Goal: Task Accomplishment & Management: Use online tool/utility

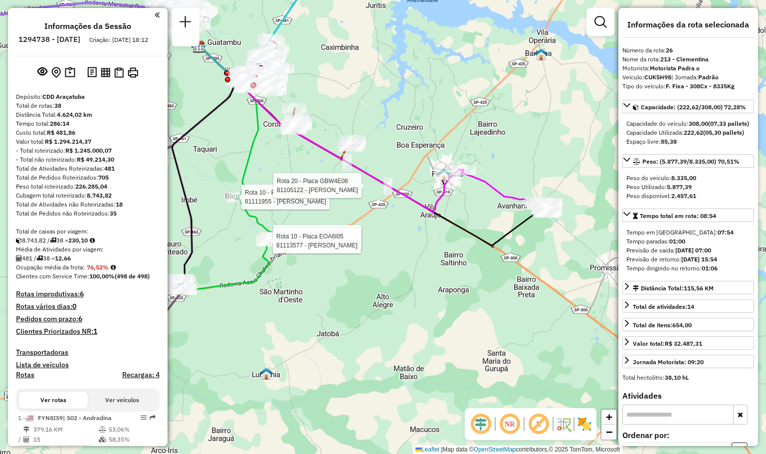
select select "**********"
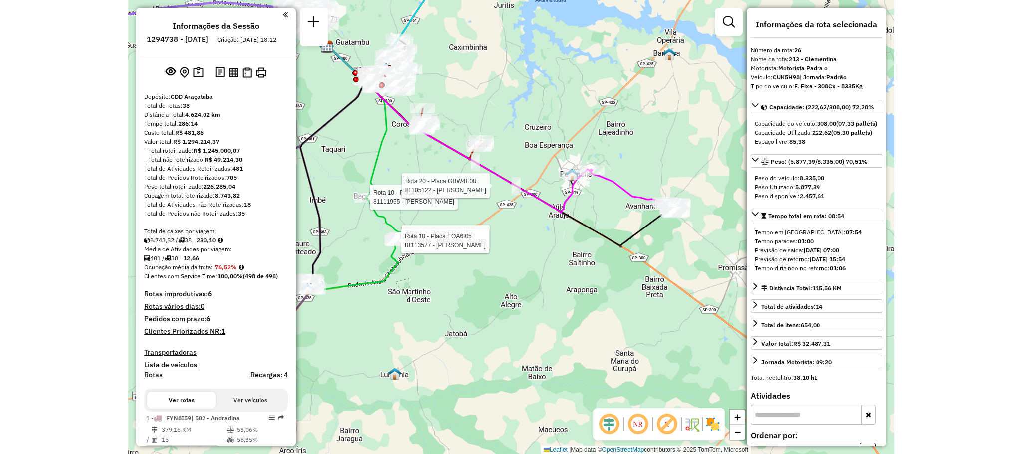
scroll to position [1731, 0]
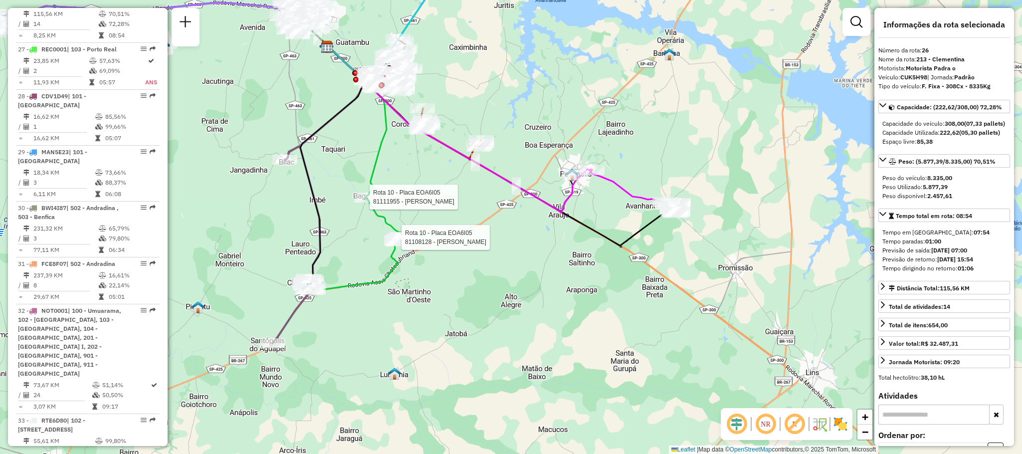
click at [765, 213] on div "Rota 10 - Placa EOA6I05 81111955 - TANIA CRISTINA SILVA Rota 10 - Placa EOA6I05…" at bounding box center [511, 227] width 1022 height 454
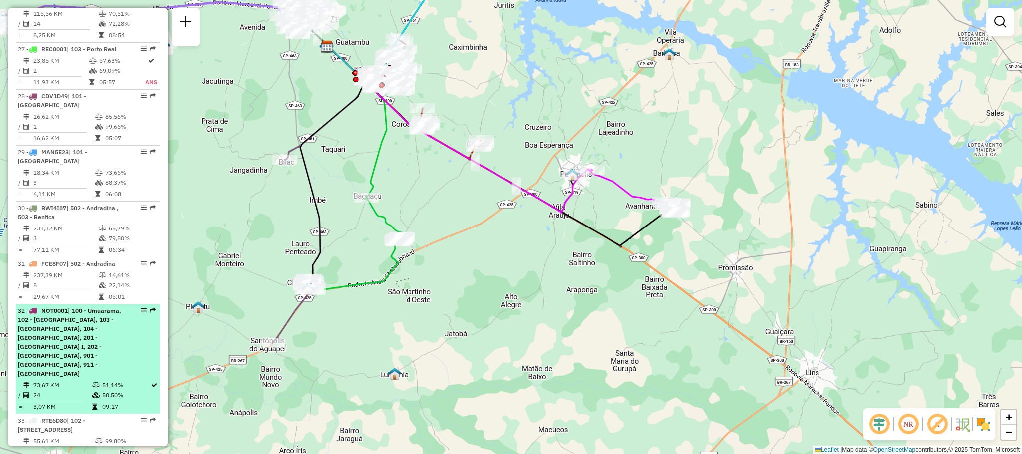
click at [97, 344] on span "| 100 - Umuarama, 102 - Jussara, 103 - Porto Real, 104 - Ipanema, 201 - Birigui…" at bounding box center [69, 342] width 103 height 70
select select "**********"
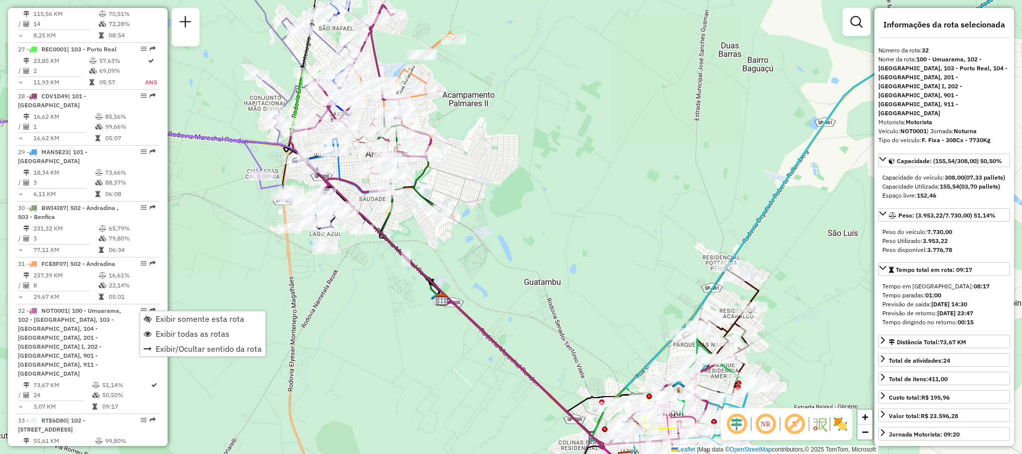
click at [165, 311] on div "Exibir somente esta rota Exibir todas as rotas Exibir/Ocultar sentido da rota" at bounding box center [203, 334] width 126 height 46
click at [171, 316] on span "Exibir somente esta rota" at bounding box center [200, 319] width 89 height 8
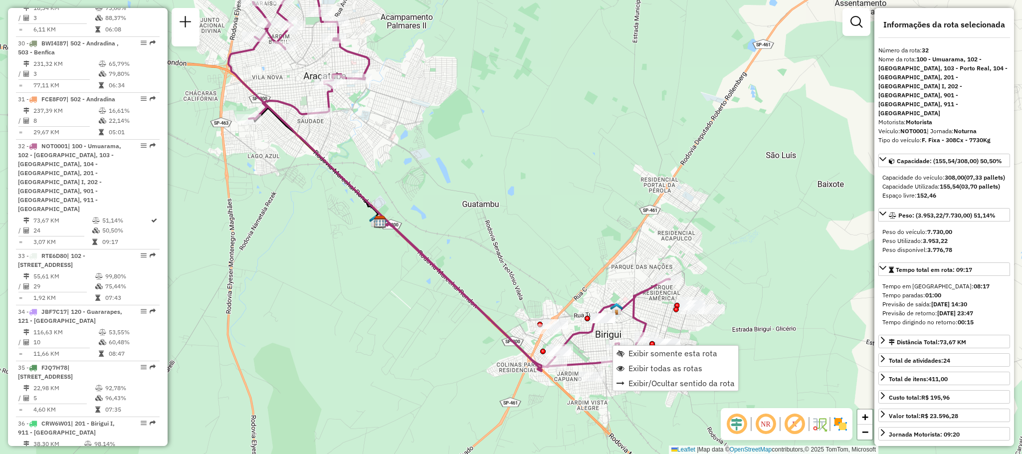
scroll to position [2030, 0]
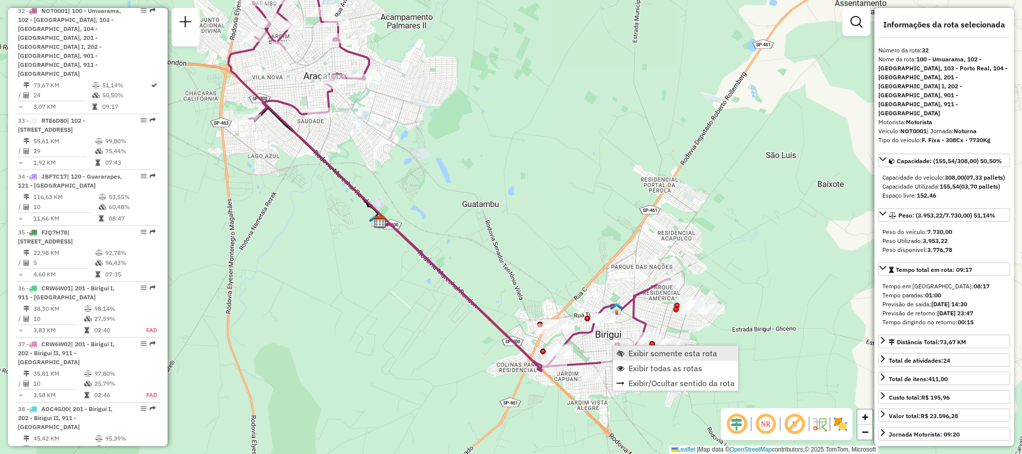
click at [642, 349] on span "Exibir somente esta rota" at bounding box center [672, 353] width 89 height 8
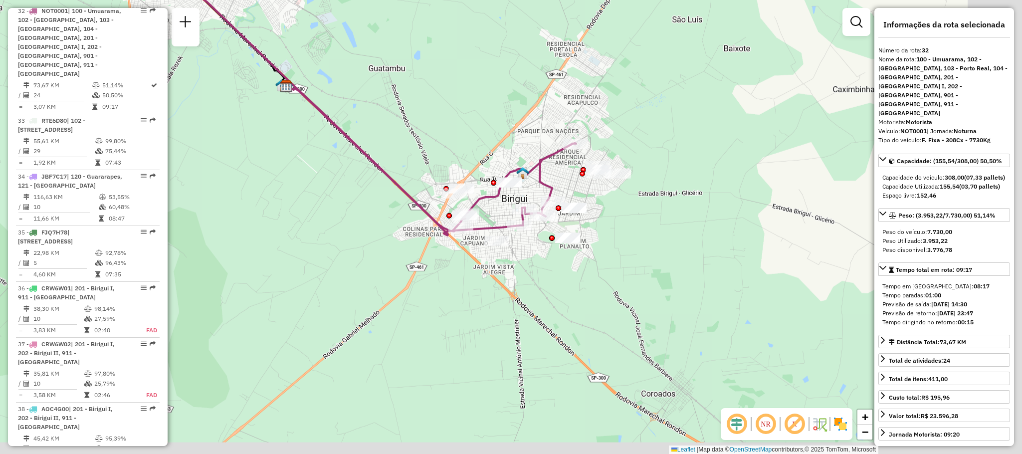
drag, startPoint x: 606, startPoint y: 316, endPoint x: 440, endPoint y: 95, distance: 276.0
click at [440, 96] on div "Janela de atendimento Grade de atendimento Capacidade Transportadoras Veículos …" at bounding box center [511, 227] width 1022 height 454
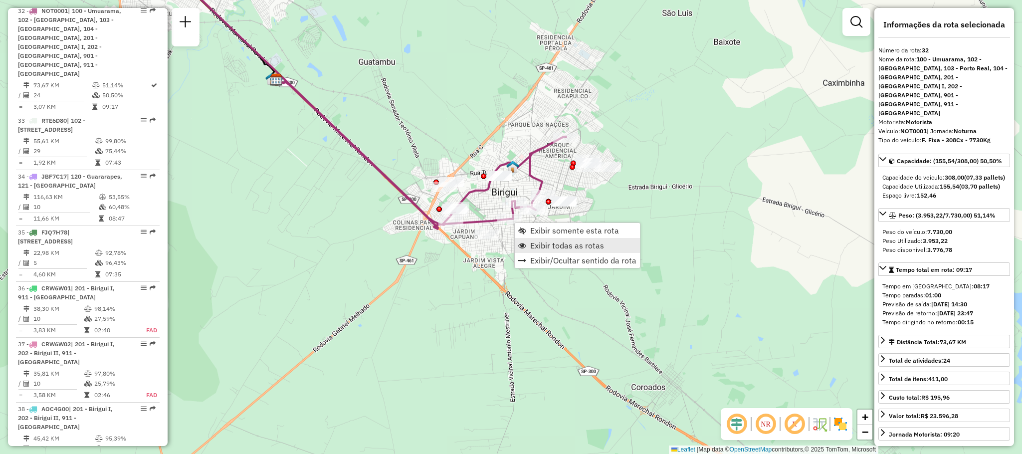
click at [536, 241] on span "Exibir todas as rotas" at bounding box center [567, 245] width 74 height 8
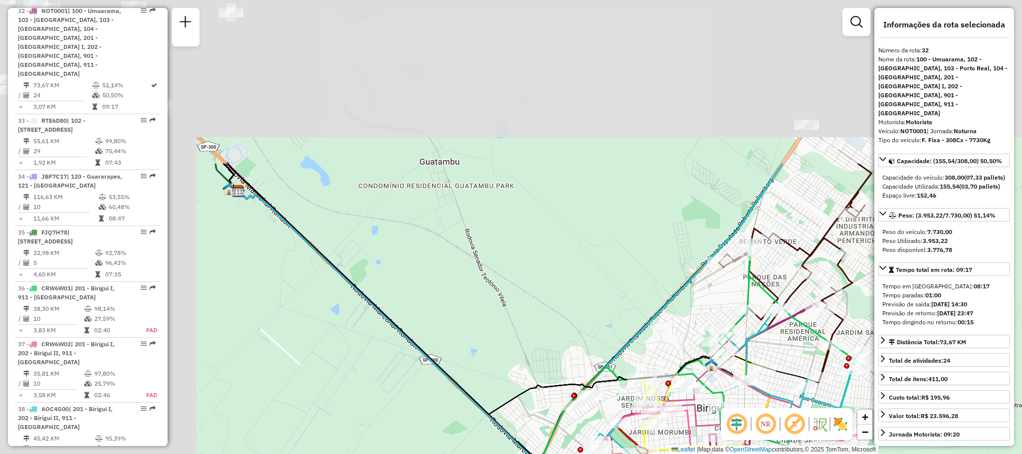
drag, startPoint x: 386, startPoint y: 78, endPoint x: 607, endPoint y: 286, distance: 303.3
click at [607, 286] on div "Janela de atendimento Grade de atendimento Capacidade Transportadoras Veículos …" at bounding box center [511, 227] width 1022 height 454
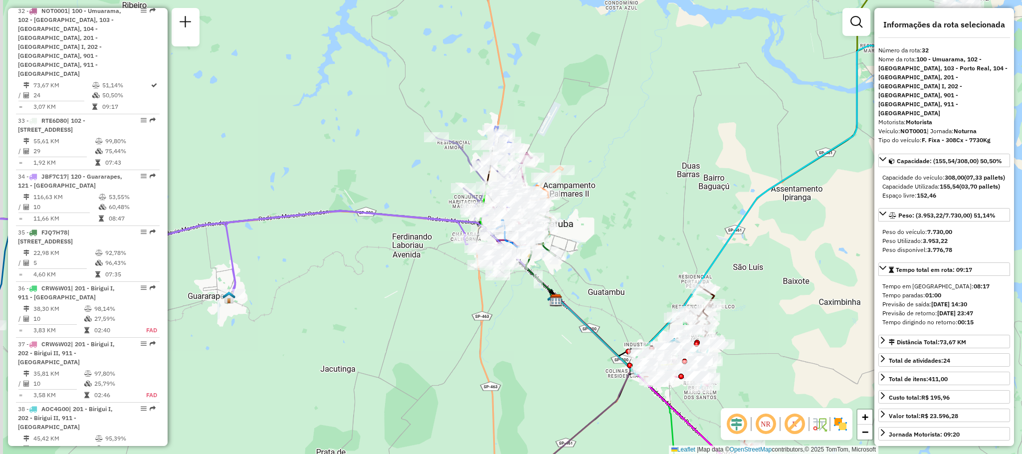
drag, startPoint x: 573, startPoint y: 245, endPoint x: 585, endPoint y: 259, distance: 18.3
click at [585, 259] on div "Janela de atendimento Grade de atendimento Capacidade Transportadoras Veículos …" at bounding box center [511, 227] width 1022 height 454
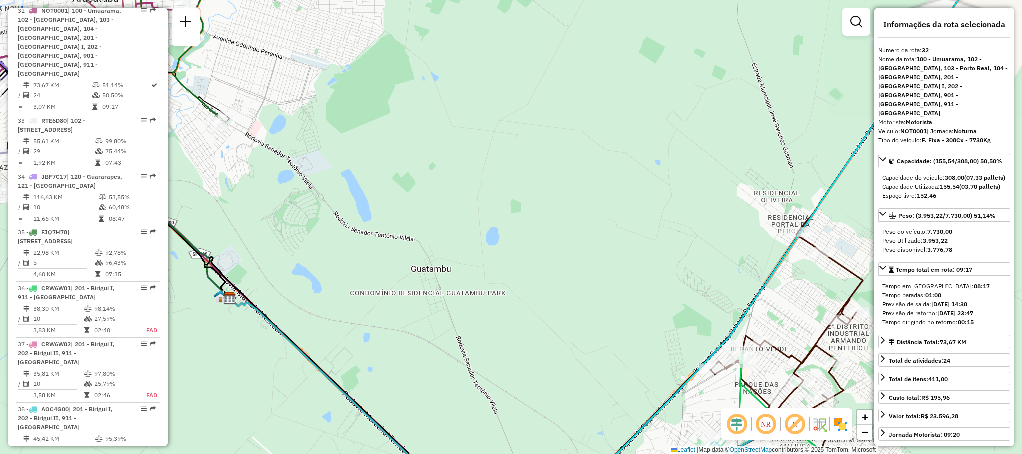
drag, startPoint x: 666, startPoint y: 314, endPoint x: 168, endPoint y: -55, distance: 620.2
click at [168, 0] on html "Aguarde... Pop-up bloqueado! Seu navegador bloqueou automáticamente a abertura …" at bounding box center [511, 227] width 1022 height 454
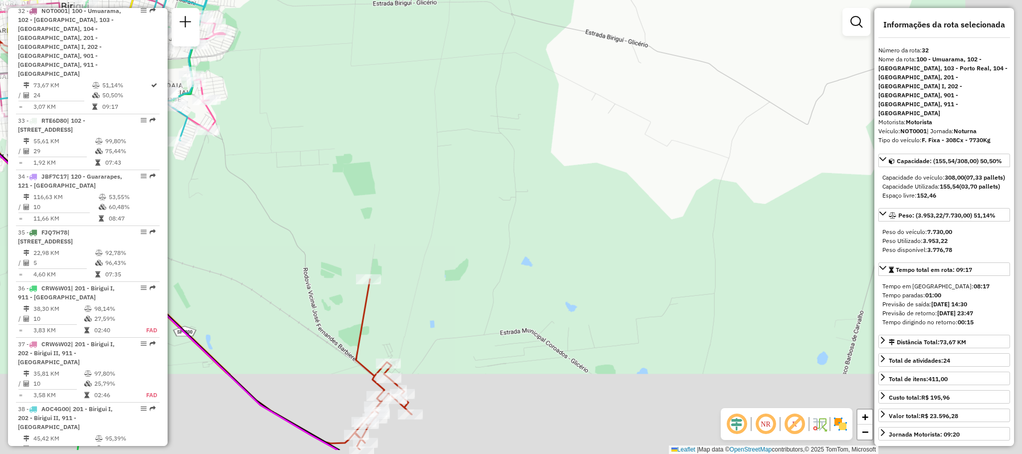
drag, startPoint x: 537, startPoint y: 181, endPoint x: 465, endPoint y: 76, distance: 126.9
click at [465, 76] on div "Janela de atendimento Grade de atendimento Capacidade Transportadoras Veículos …" at bounding box center [511, 227] width 1022 height 454
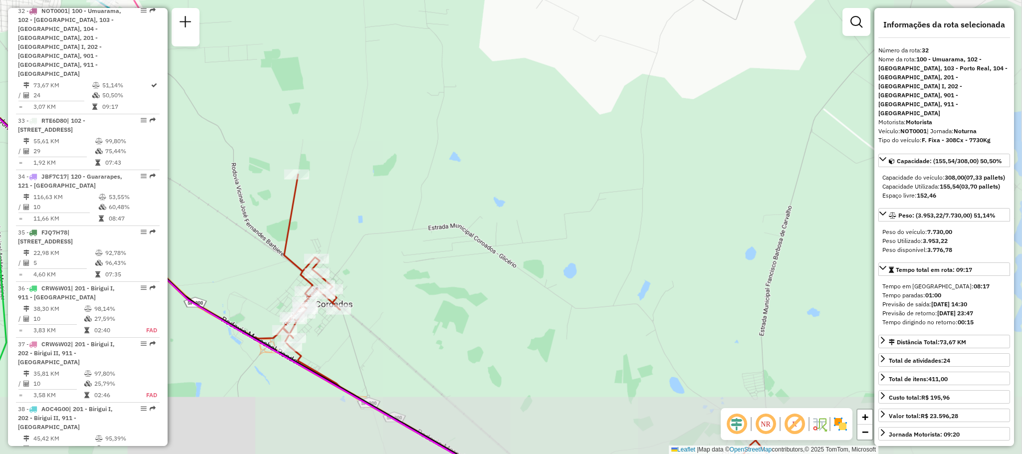
drag, startPoint x: 451, startPoint y: 270, endPoint x: 632, endPoint y: 138, distance: 224.1
click at [632, 138] on div "Janela de atendimento Grade de atendimento Capacidade Transportadoras Veículos …" at bounding box center [511, 227] width 1022 height 454
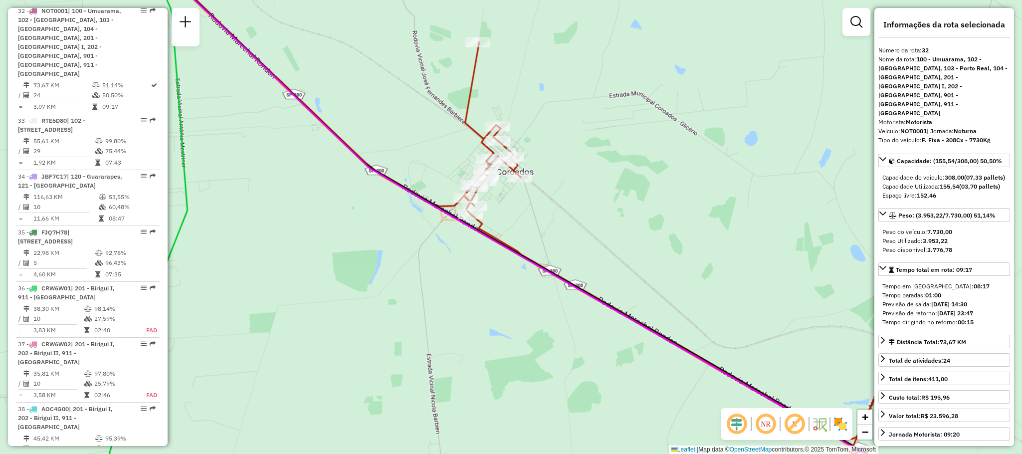
drag, startPoint x: 661, startPoint y: 239, endPoint x: 419, endPoint y: 181, distance: 249.1
click at [419, 181] on div "Janela de atendimento Grade de atendimento Capacidade Transportadoras Veículos …" at bounding box center [511, 227] width 1022 height 454
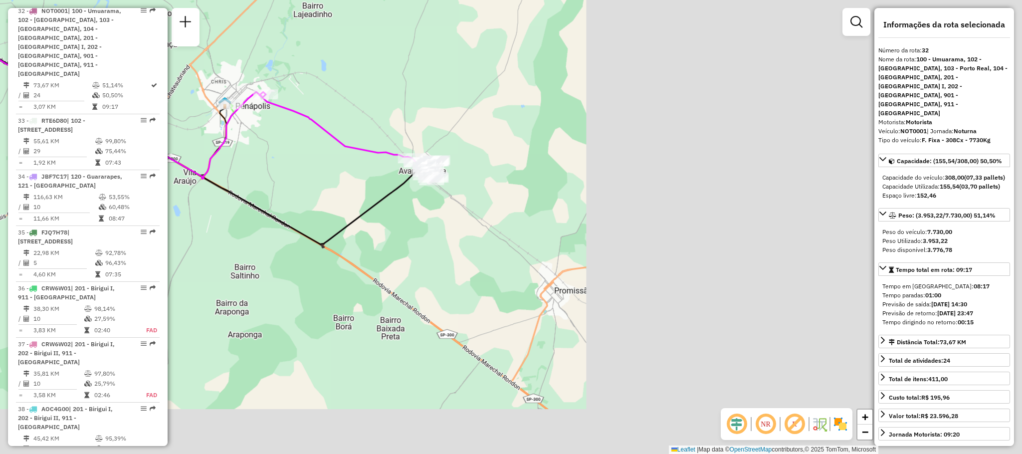
drag, startPoint x: 627, startPoint y: 279, endPoint x: 187, endPoint y: 128, distance: 465.0
click at [187, 128] on div "Janela de atendimento Grade de atendimento Capacidade Transportadoras Veículos …" at bounding box center [511, 227] width 1022 height 454
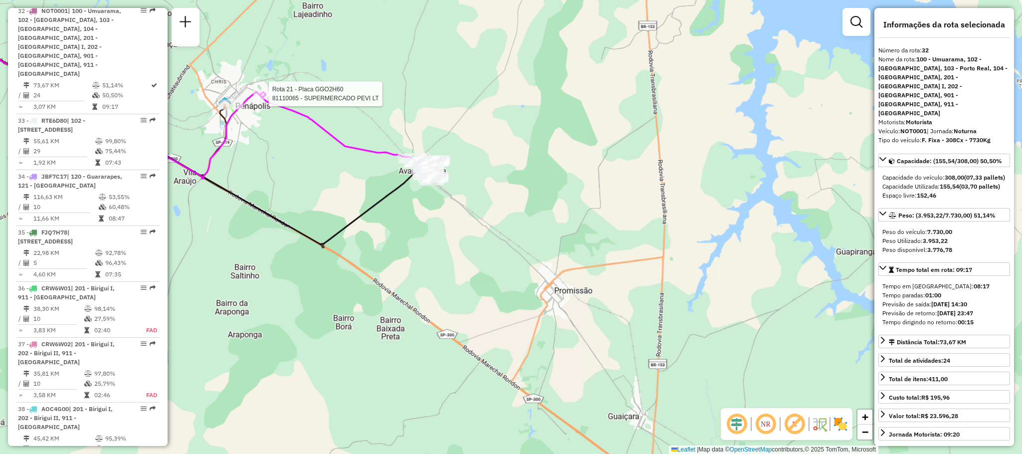
click at [268, 99] on div at bounding box center [265, 94] width 25 height 10
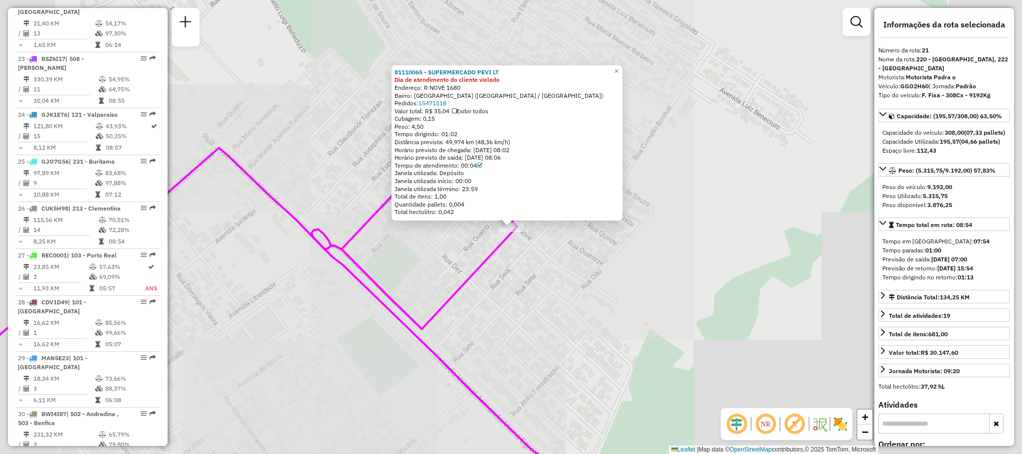
scroll to position [1469, 0]
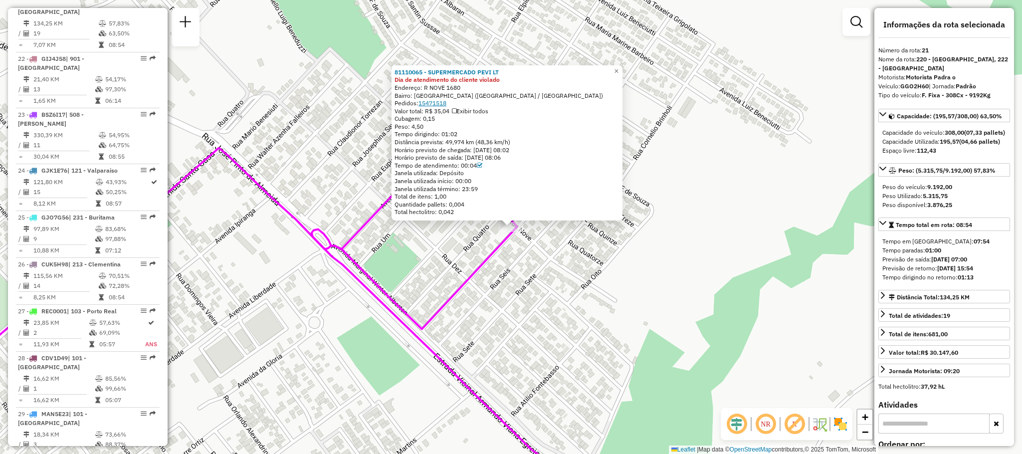
click at [446, 102] on link "15471518" at bounding box center [432, 102] width 28 height 7
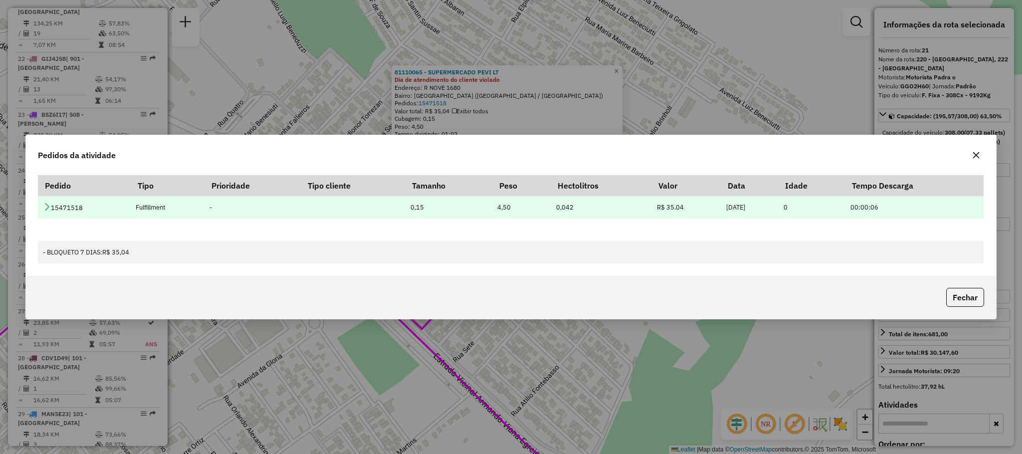
click at [47, 203] on icon at bounding box center [47, 206] width 8 height 8
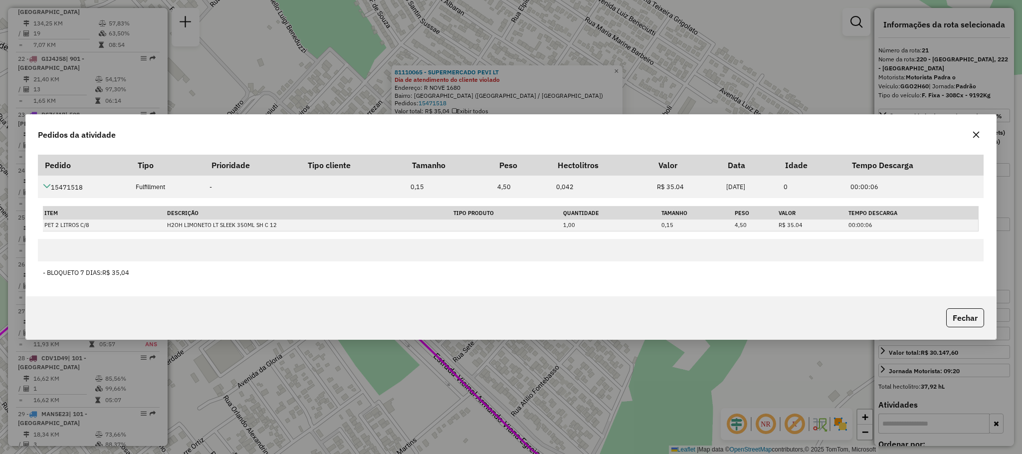
click at [626, 75] on div "Pedidos da atividade Pedido Tipo Prioridade Tipo cliente Tamanho Peso Hectolitr…" at bounding box center [511, 227] width 1022 height 454
click at [765, 135] on icon "button" at bounding box center [976, 135] width 8 height 8
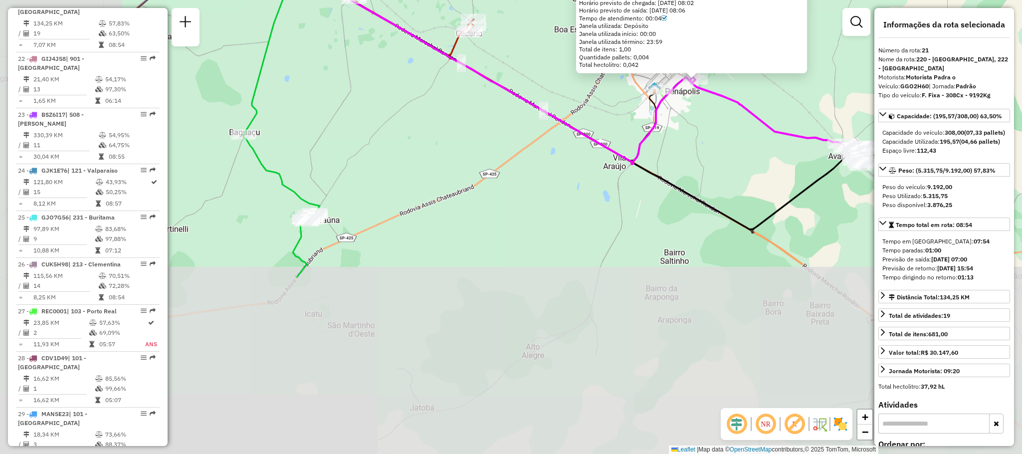
drag, startPoint x: 460, startPoint y: 348, endPoint x: 657, endPoint y: 138, distance: 288.5
click at [657, 138] on div "81110065 - SUPERMERCADO PEVI LT Dia de atendimento do cliente violado Endereço:…" at bounding box center [511, 227] width 1022 height 454
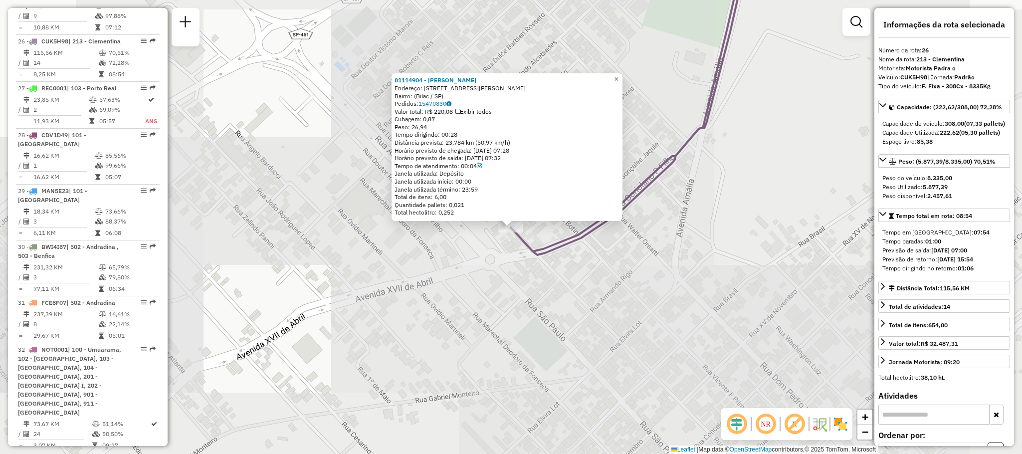
scroll to position [1731, 0]
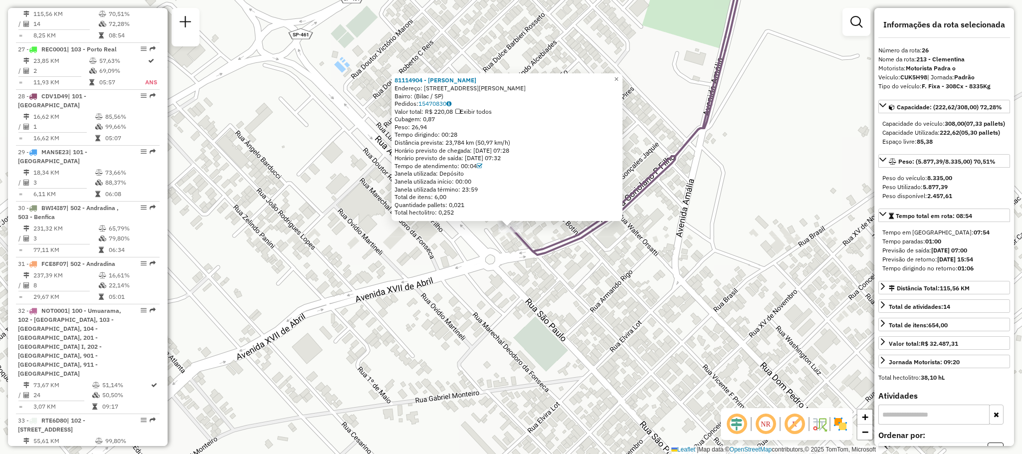
click at [441, 99] on div "Bairro: (Bilac / SP)" at bounding box center [506, 96] width 225 height 8
click at [446, 102] on link "15470830" at bounding box center [434, 103] width 33 height 7
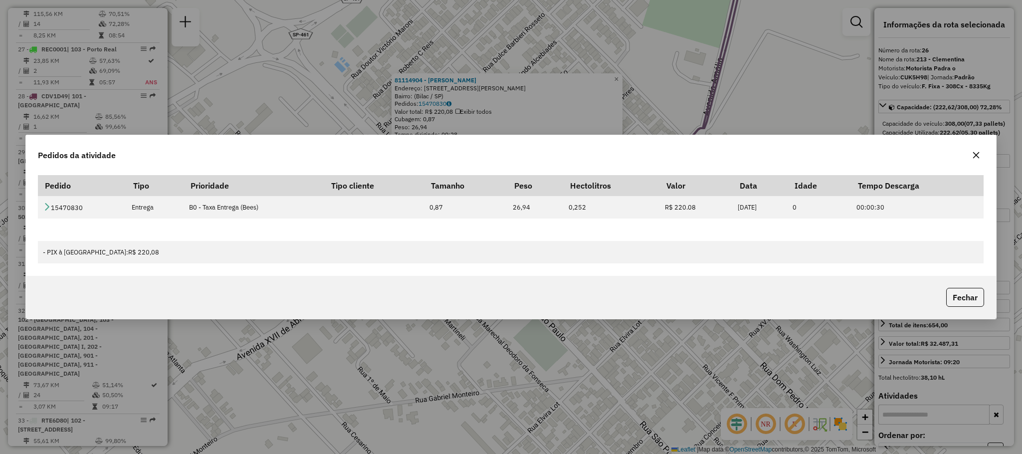
click at [765, 156] on icon "button" at bounding box center [975, 155] width 6 height 6
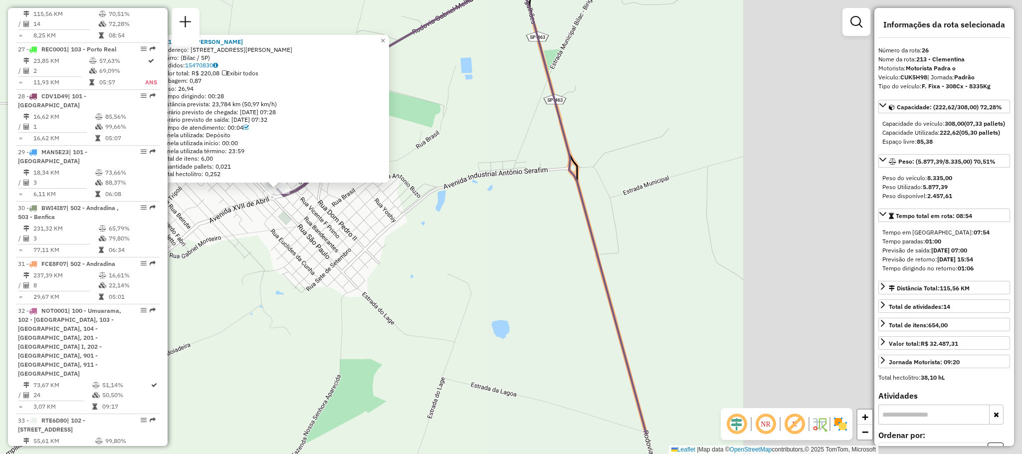
drag, startPoint x: 713, startPoint y: 296, endPoint x: 325, endPoint y: 231, distance: 394.3
click at [325, 231] on div "81114904 - CILENE MARIS FRANCIS Endereço: Avenida Coriolano Pompeu Filho, 52 Ba…" at bounding box center [511, 227] width 1022 height 454
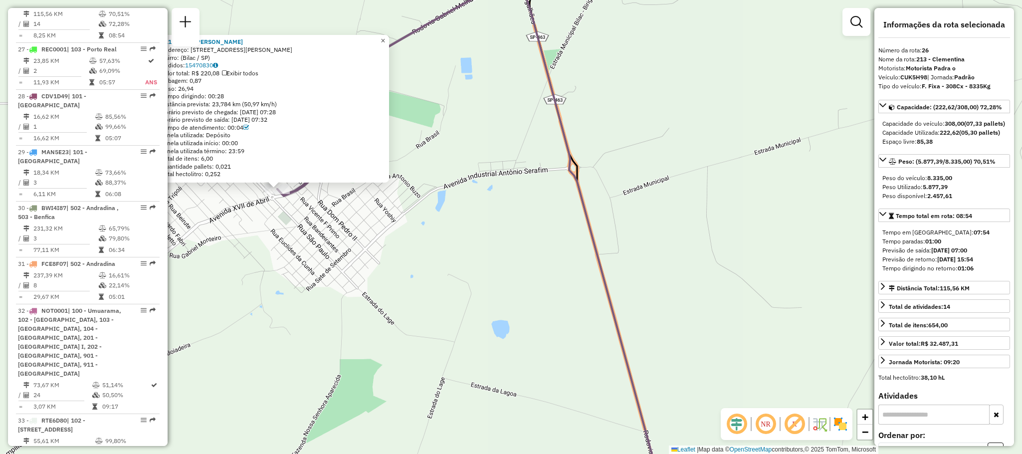
click at [385, 41] on span "×" at bounding box center [382, 40] width 4 height 8
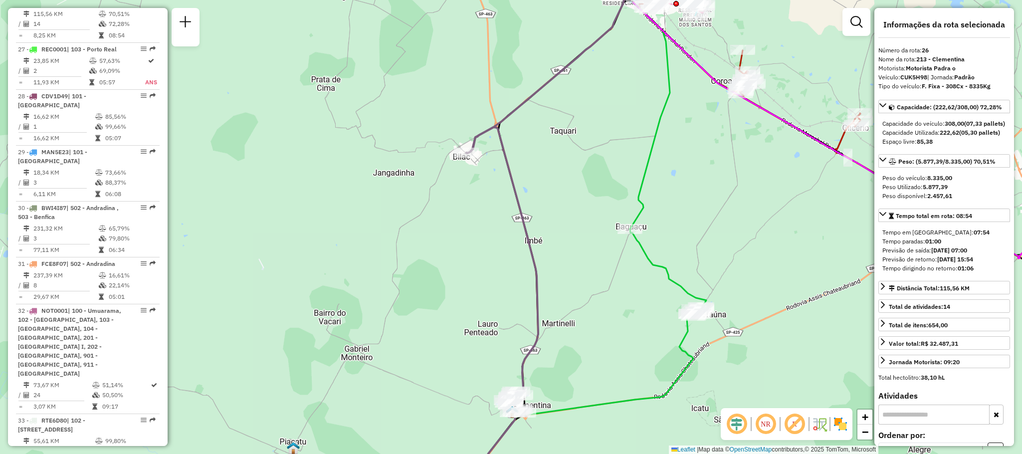
click at [624, 236] on div "Janela de atendimento Grade de atendimento Capacidade Transportadoras Veículos …" at bounding box center [511, 227] width 1022 height 454
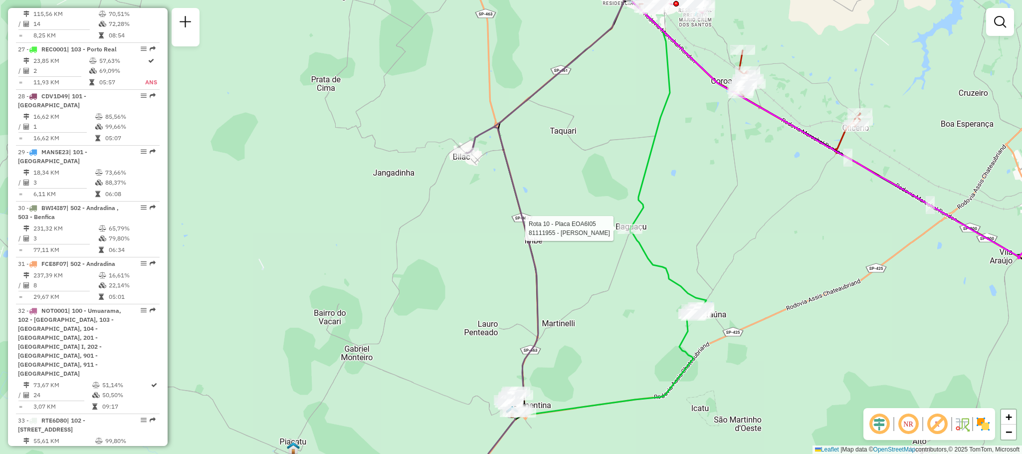
select select "**********"
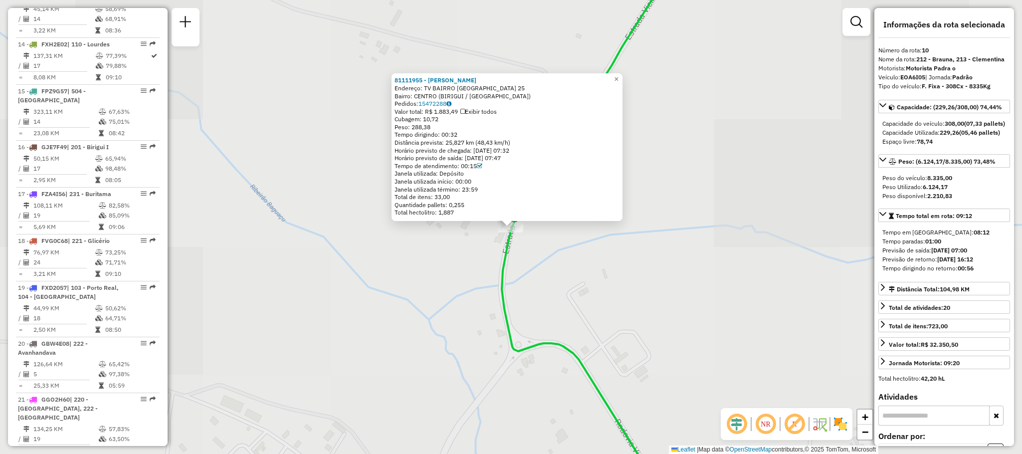
scroll to position [897, 0]
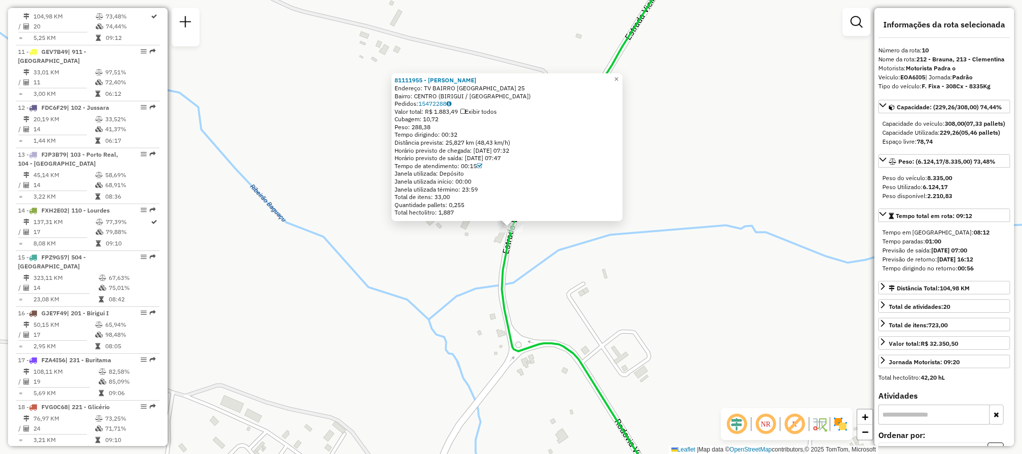
click at [443, 96] on div "Bairro: CENTRO (BIRIGUI / SP)" at bounding box center [506, 96] width 225 height 8
click at [449, 100] on link "15472288" at bounding box center [434, 103] width 33 height 7
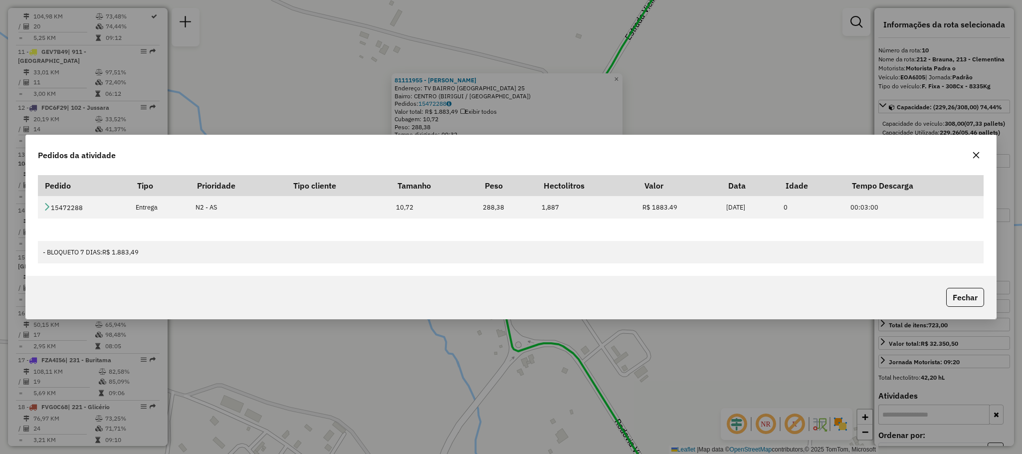
click at [765, 152] on icon "button" at bounding box center [976, 155] width 8 height 8
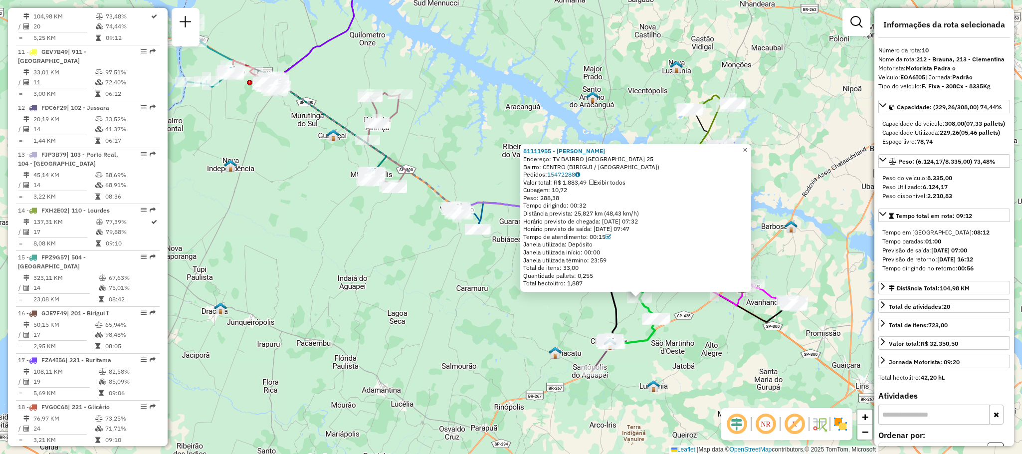
click at [747, 148] on span "×" at bounding box center [744, 150] width 4 height 8
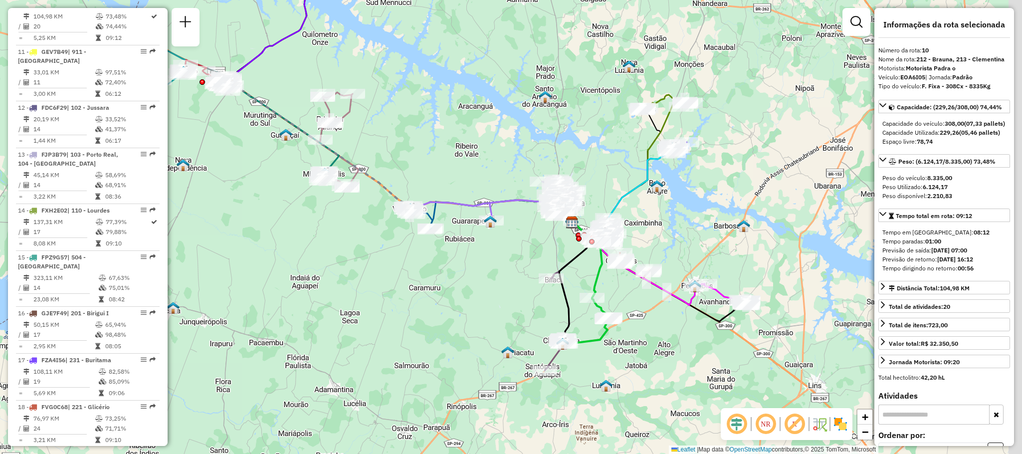
drag, startPoint x: 678, startPoint y: 295, endPoint x: 473, endPoint y: 261, distance: 207.8
click at [471, 262] on div "Janela de atendimento Grade de atendimento Capacidade Transportadoras Veículos …" at bounding box center [511, 227] width 1022 height 454
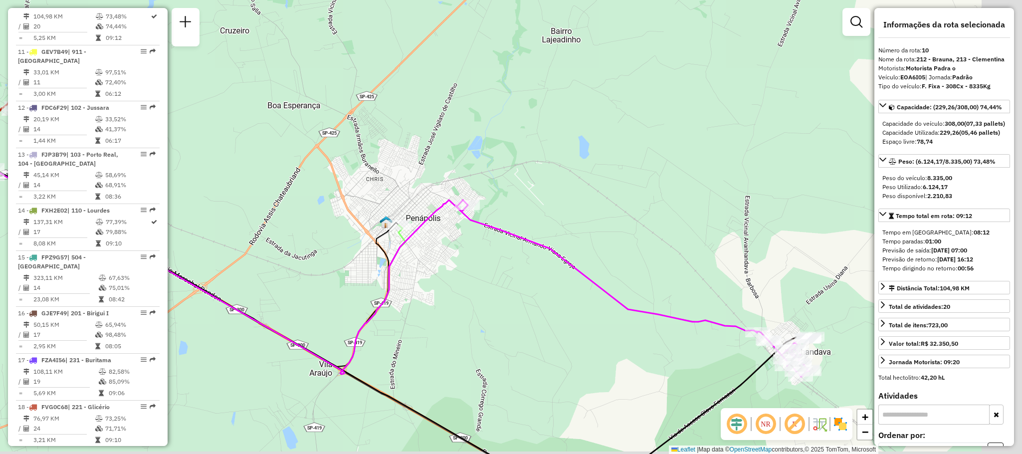
drag, startPoint x: 549, startPoint y: 312, endPoint x: 263, endPoint y: 143, distance: 332.4
click at [260, 144] on div "Rota 26 - Placa CUK5H98 81114904 - CILENE MARIS FRANCIS Janela de atendimento G…" at bounding box center [511, 227] width 1022 height 454
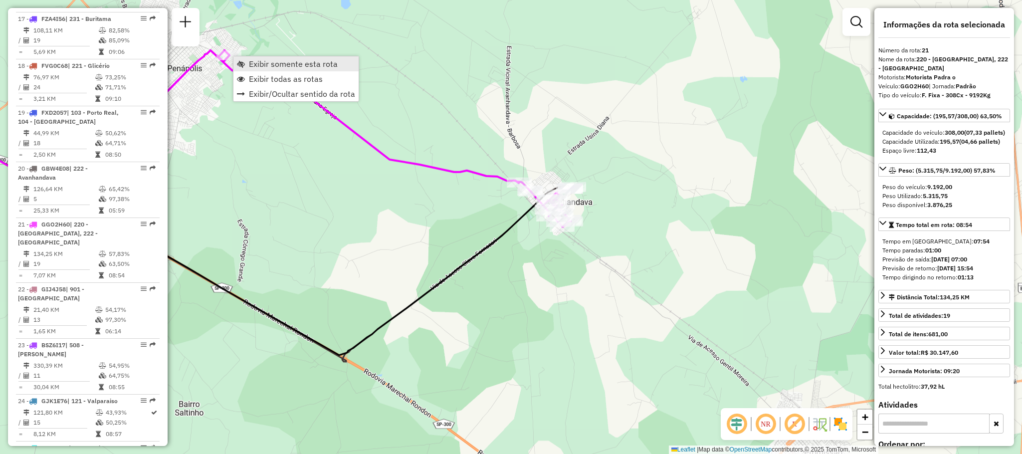
scroll to position [1469, 0]
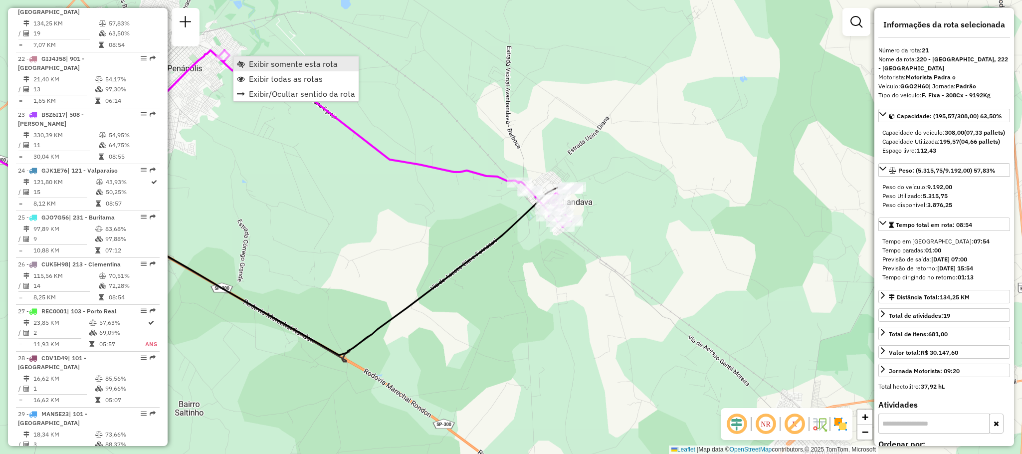
click at [268, 67] on span "Exibir somente esta rota" at bounding box center [293, 64] width 89 height 8
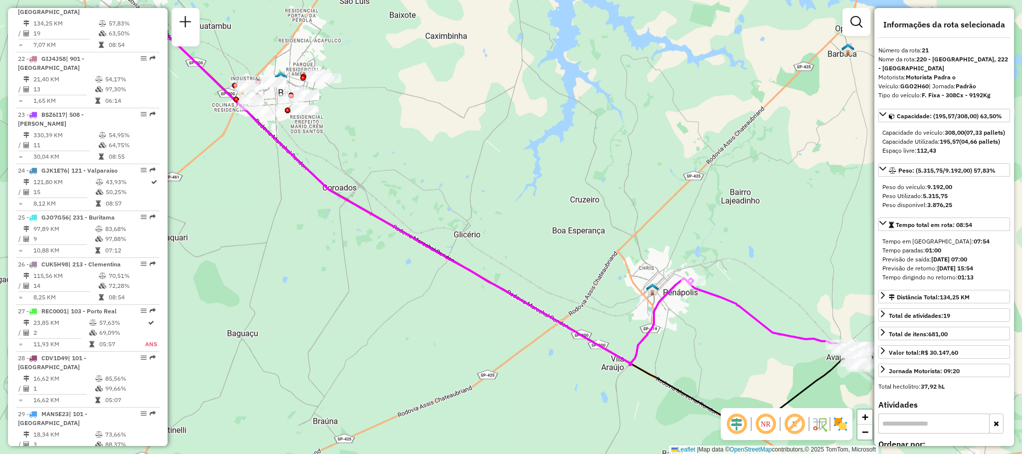
drag, startPoint x: 507, startPoint y: 196, endPoint x: 555, endPoint y: 211, distance: 50.8
click at [555, 211] on div "Janela de atendimento Grade de atendimento Capacidade Transportadoras Veículos …" at bounding box center [511, 227] width 1022 height 454
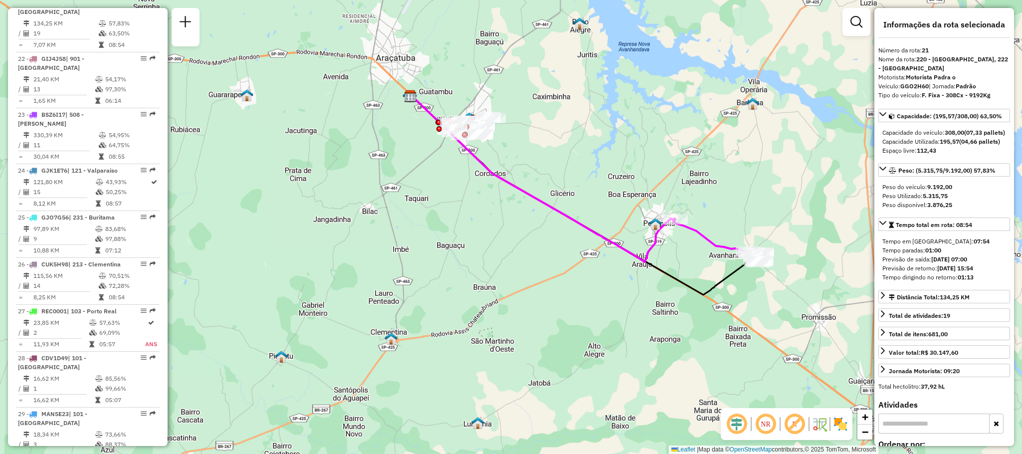
drag, startPoint x: 663, startPoint y: 157, endPoint x: 591, endPoint y: 184, distance: 76.2
click at [591, 184] on div "Janela de atendimento Grade de atendimento Capacidade Transportadoras Veículos …" at bounding box center [511, 227] width 1022 height 454
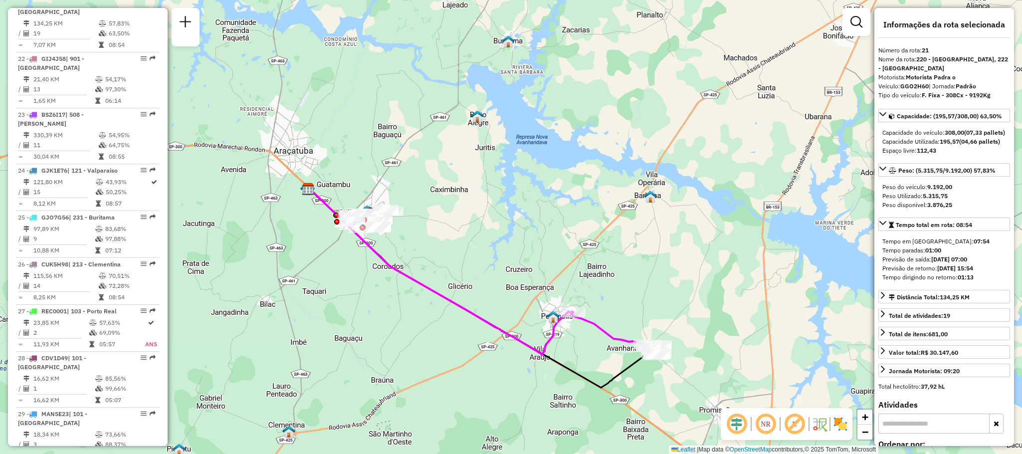
drag, startPoint x: 588, startPoint y: 182, endPoint x: 459, endPoint y: 310, distance: 181.2
click at [459, 310] on div "Janela de atendimento Grade de atendimento Capacidade Transportadoras Veículos …" at bounding box center [511, 227] width 1022 height 454
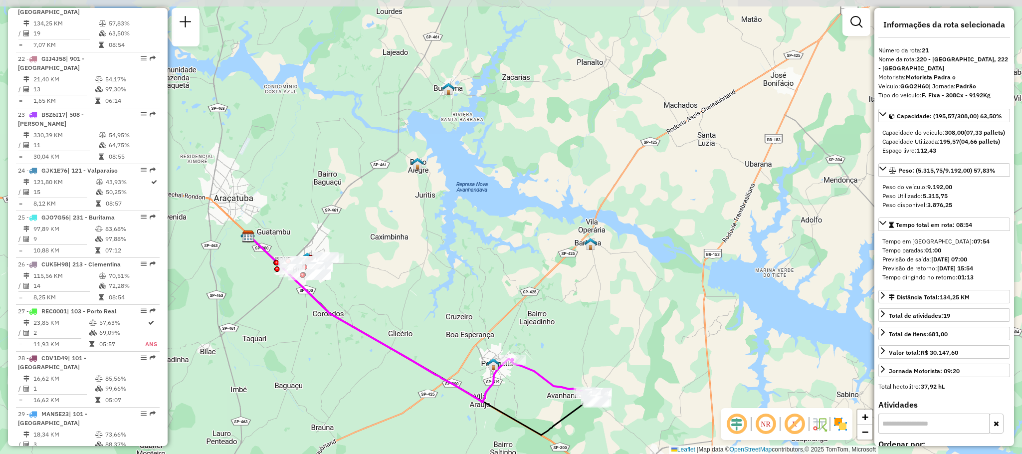
drag, startPoint x: 512, startPoint y: 207, endPoint x: 443, endPoint y: 322, distance: 133.7
click at [443, 322] on div "Janela de atendimento Grade de atendimento Capacidade Transportadoras Veículos …" at bounding box center [511, 227] width 1022 height 454
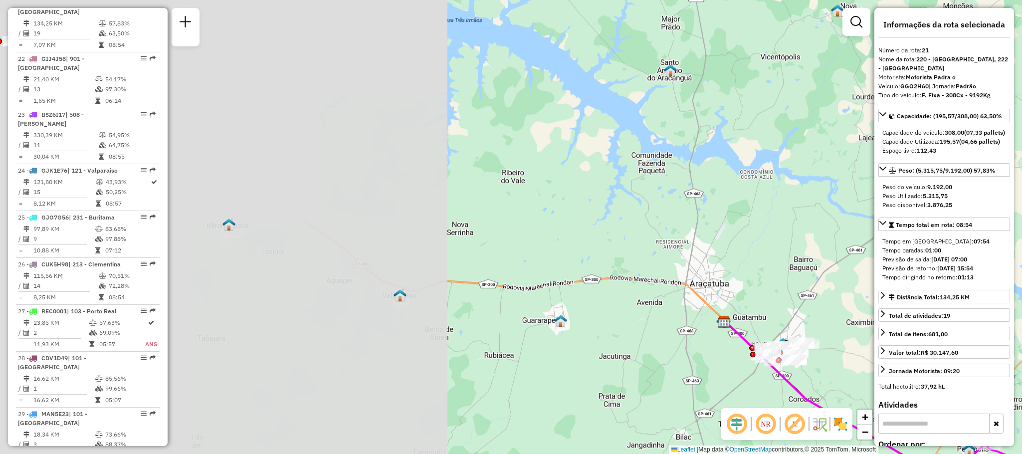
drag, startPoint x: 395, startPoint y: 229, endPoint x: 936, endPoint y: 321, distance: 549.2
click at [765, 321] on hb-router-mapa "Informações da Sessão 1294738 - 15/10/2025 Criação: 14/10/2025 18:12 Depósito: …" at bounding box center [511, 227] width 1022 height 454
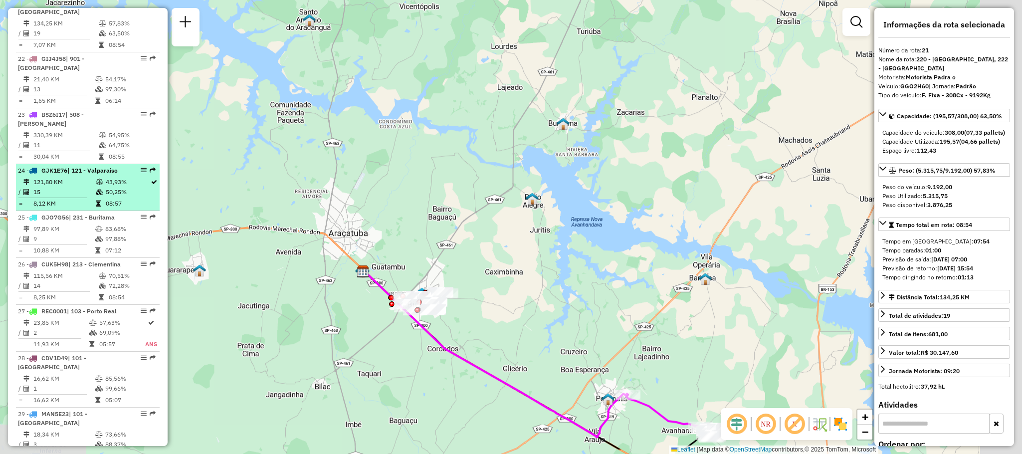
drag, startPoint x: 520, startPoint y: 275, endPoint x: 73, endPoint y: 199, distance: 452.6
click at [73, 199] on hb-router-mapa "Informações da Sessão 1294738 - 15/10/2025 Criação: 14/10/2025 18:12 Depósito: …" at bounding box center [511, 227] width 1022 height 454
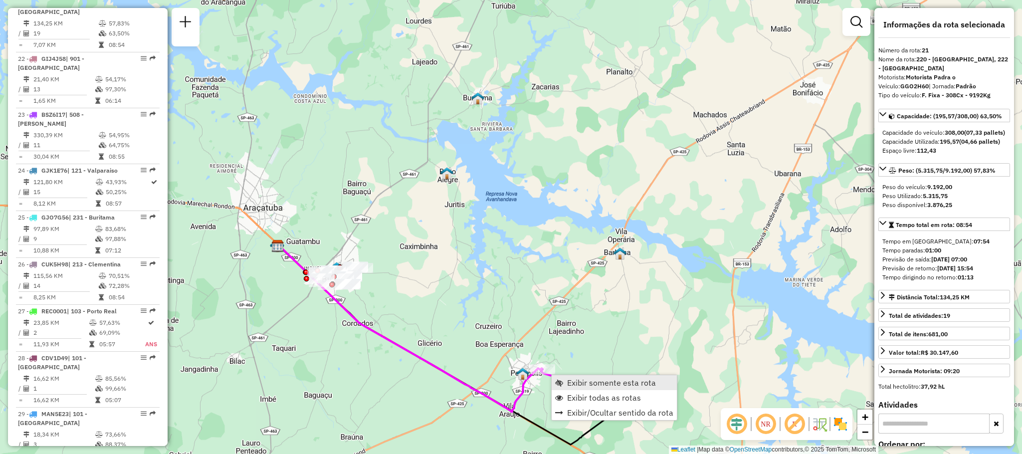
click at [570, 378] on span "Exibir somente esta rota" at bounding box center [611, 382] width 89 height 8
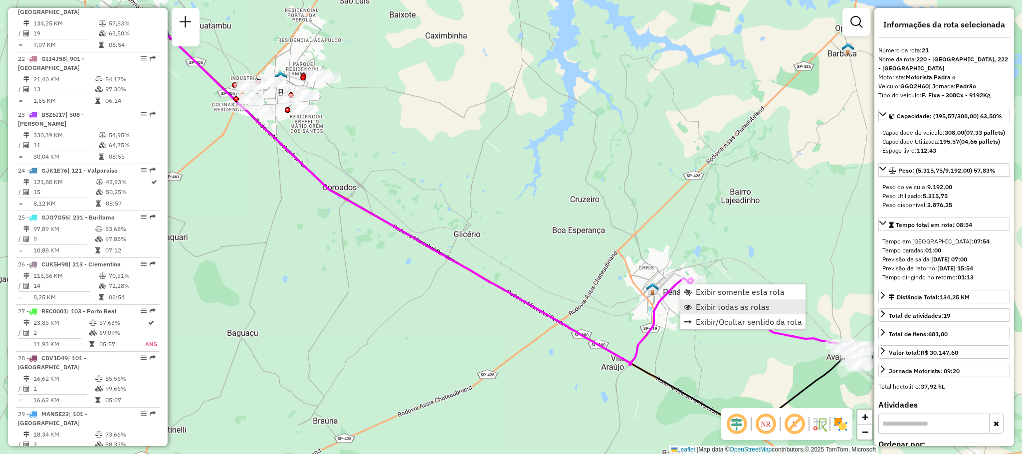
click at [693, 307] on link "Exibir todas as rotas" at bounding box center [742, 306] width 125 height 15
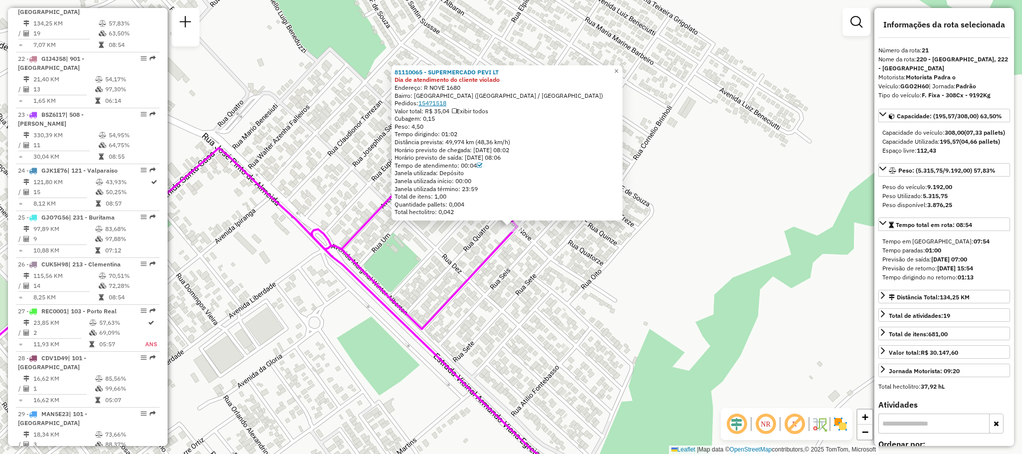
click at [445, 102] on link "15471518" at bounding box center [432, 102] width 28 height 7
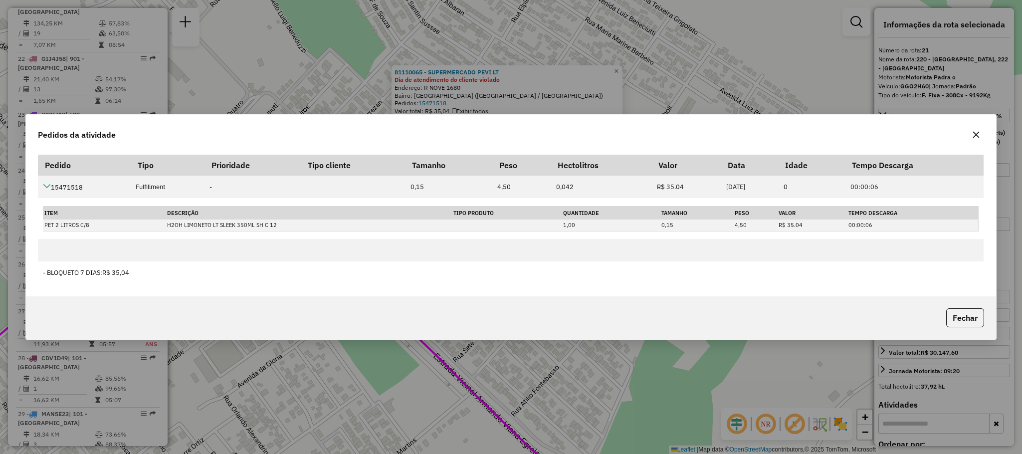
click at [765, 132] on icon "button" at bounding box center [976, 135] width 8 height 8
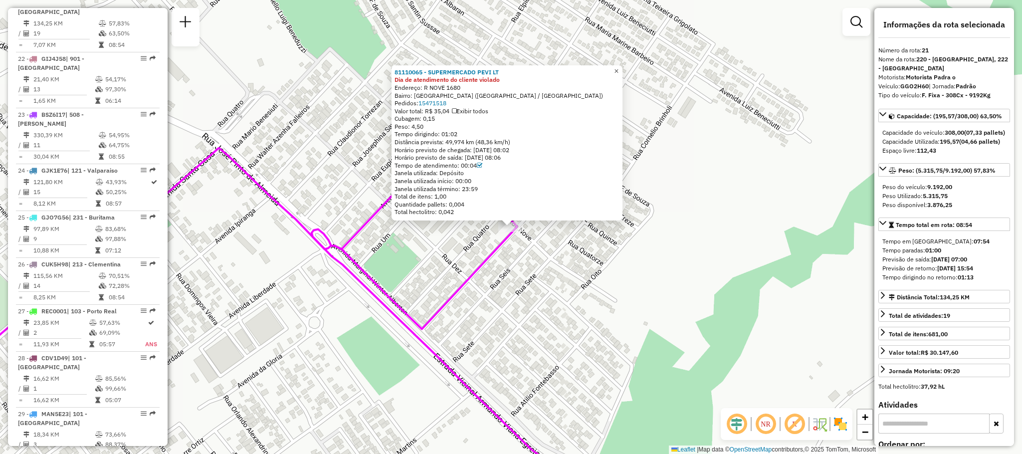
click at [618, 68] on span "×" at bounding box center [616, 71] width 4 height 8
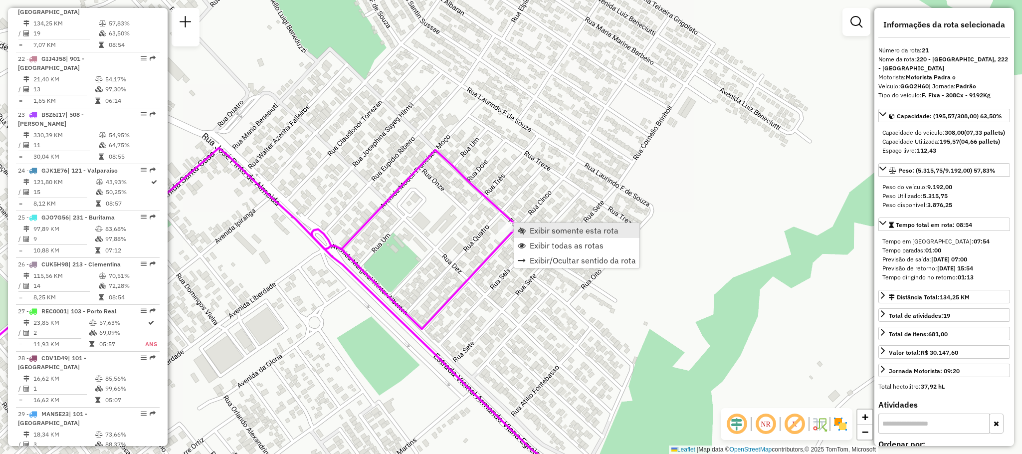
click at [546, 232] on span "Exibir somente esta rota" at bounding box center [573, 230] width 89 height 8
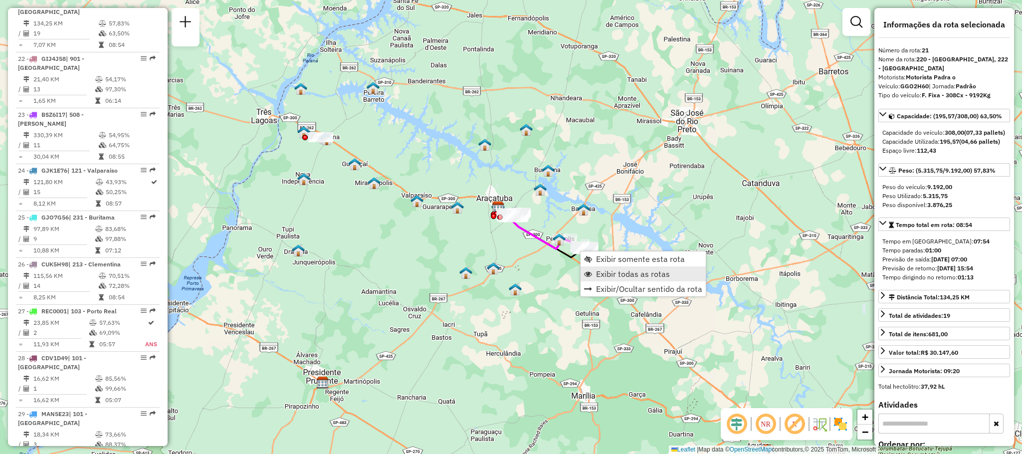
click at [606, 270] on span "Exibir todas as rotas" at bounding box center [633, 274] width 74 height 8
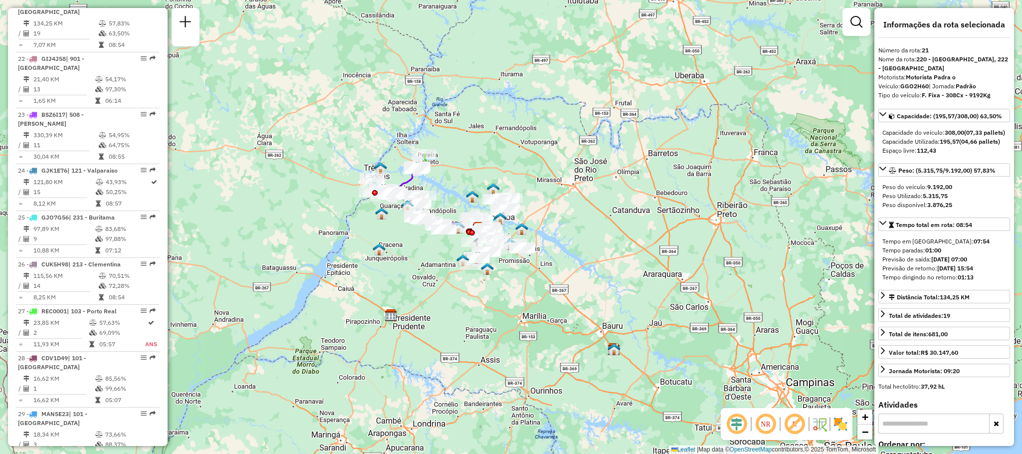
click at [652, 213] on div "Janela de atendimento Grade de atendimento Capacidade Transportadoras Veículos …" at bounding box center [511, 227] width 1022 height 454
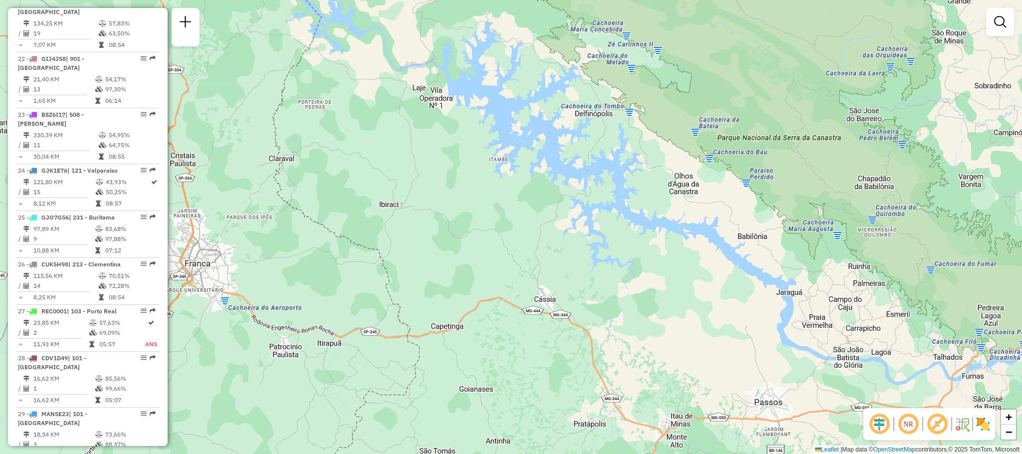
drag, startPoint x: 367, startPoint y: 199, endPoint x: 384, endPoint y: 195, distance: 17.9
click at [384, 195] on div "Janela de atendimento Grade de atendimento Capacidade Transportadoras Veículos …" at bounding box center [511, 227] width 1022 height 454
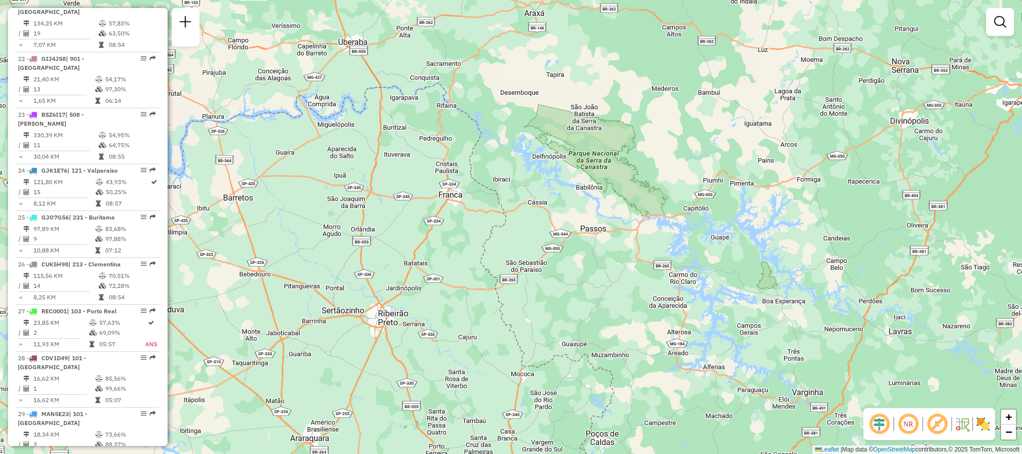
drag, startPoint x: 550, startPoint y: 244, endPoint x: 722, endPoint y: 133, distance: 204.5
click at [722, 133] on div "Janela de atendimento Grade de atendimento Capacidade Transportadoras Veículos …" at bounding box center [511, 227] width 1022 height 454
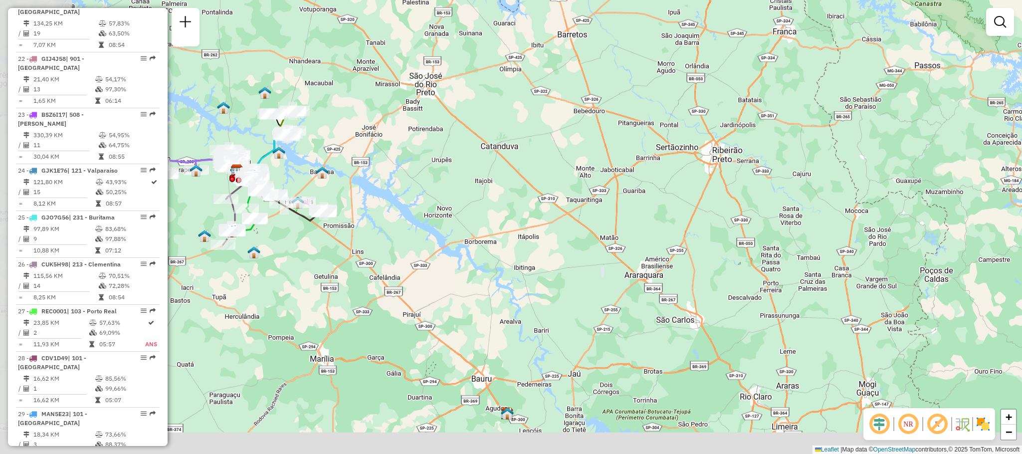
drag, startPoint x: 538, startPoint y: 233, endPoint x: 730, endPoint y: 153, distance: 208.1
click at [730, 153] on div "Janela de atendimento Grade de atendimento Capacidade Transportadoras Veículos …" at bounding box center [511, 227] width 1022 height 454
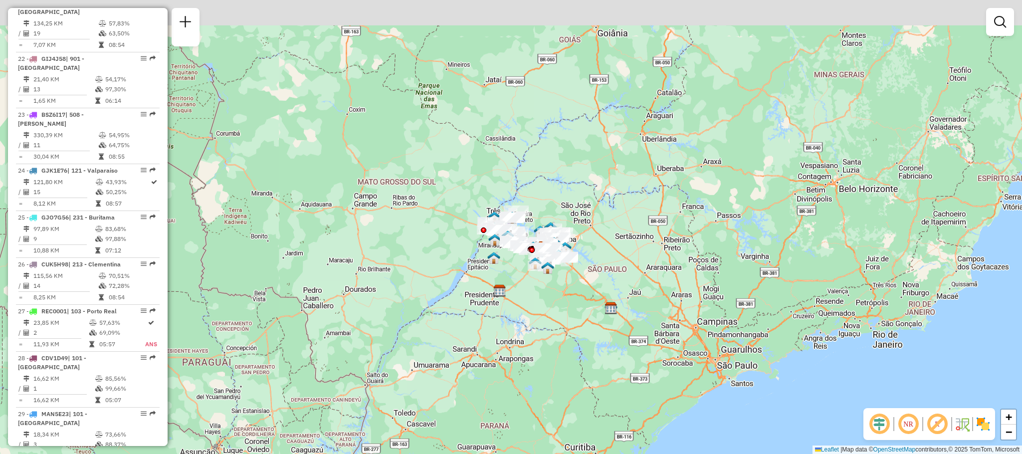
drag, startPoint x: 483, startPoint y: 190, endPoint x: 491, endPoint y: 268, distance: 78.7
click at [491, 268] on div "Janela de atendimento Grade de atendimento Capacidade Transportadoras Veículos …" at bounding box center [511, 227] width 1022 height 454
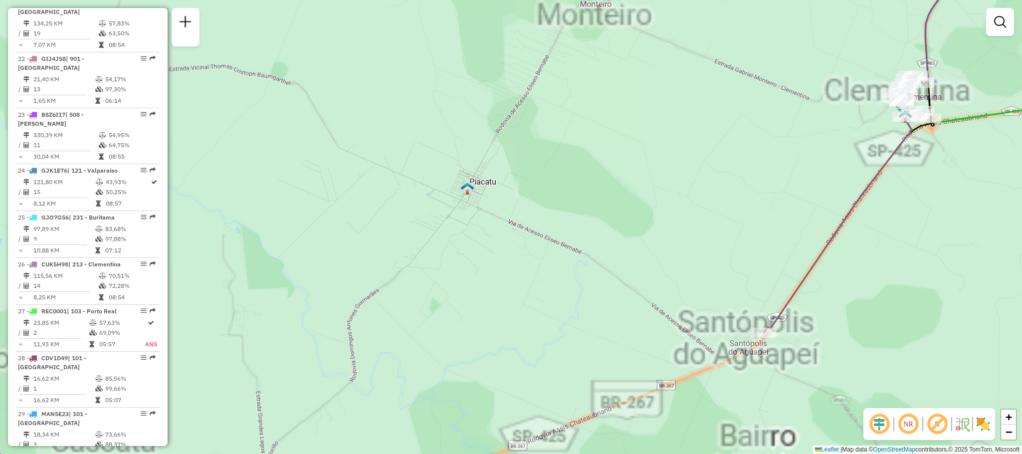
click at [762, 338] on div at bounding box center [763, 333] width 25 height 10
select select "**********"
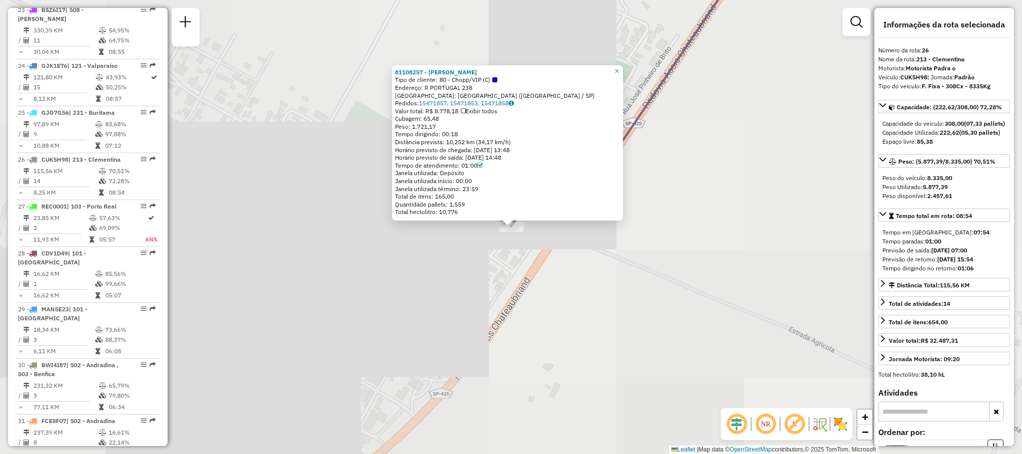
scroll to position [1731, 0]
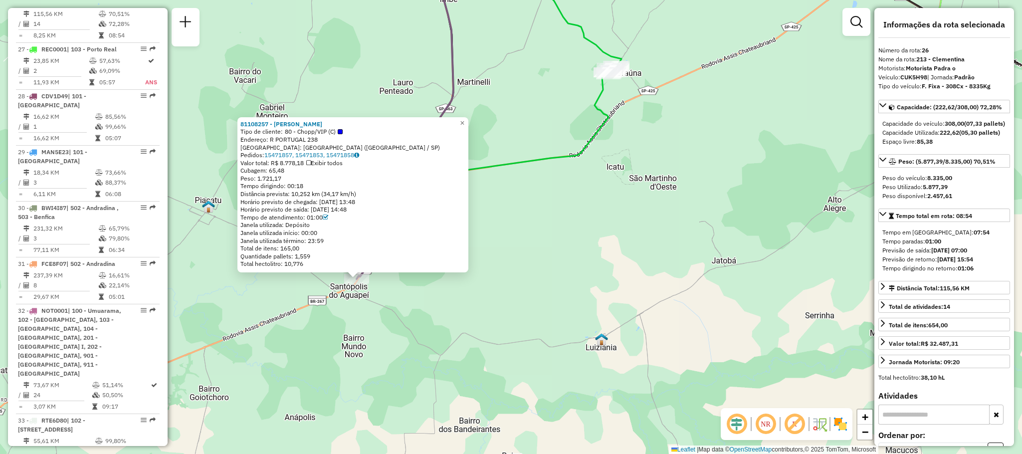
click at [765, 428] on img at bounding box center [840, 424] width 16 height 16
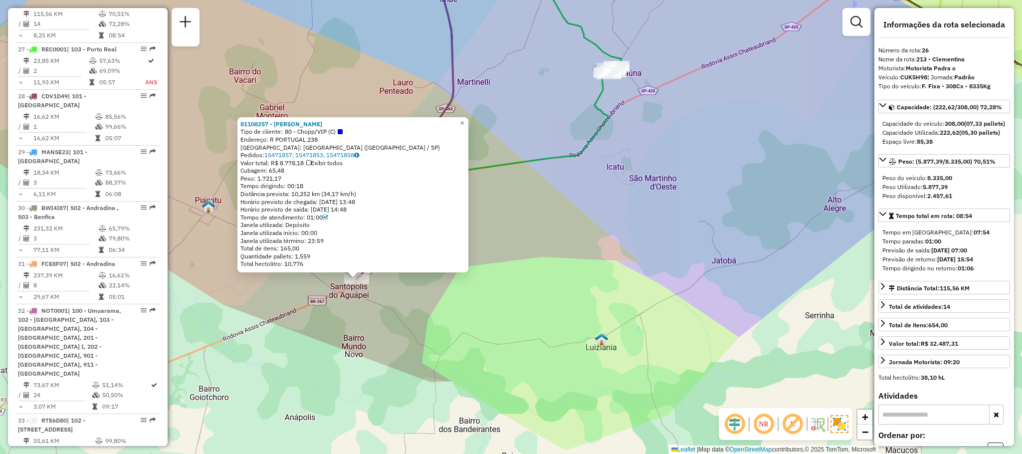
click at [585, 278] on div "81108257 - MARCOS ANTONIO BRAZ Tipo de cliente: 80 - Chopp/VIP (C) Endereço: R …" at bounding box center [511, 227] width 1022 height 454
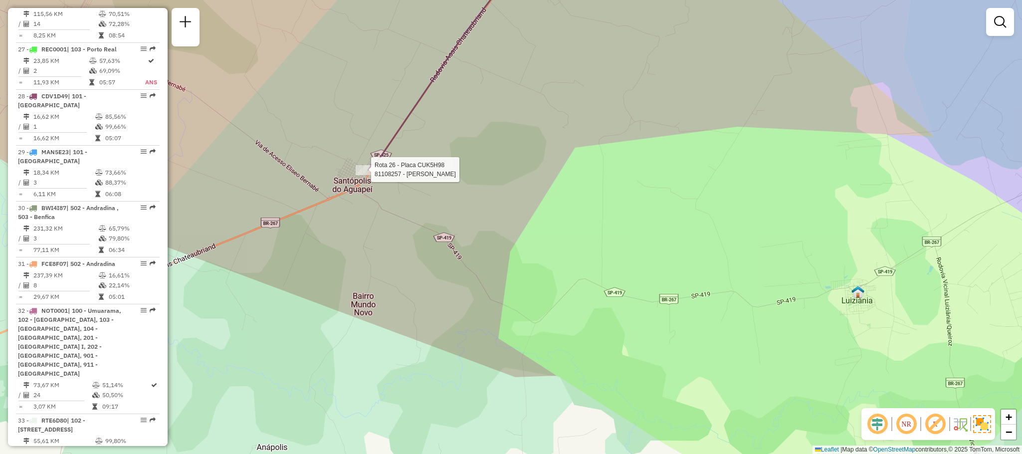
select select "**********"
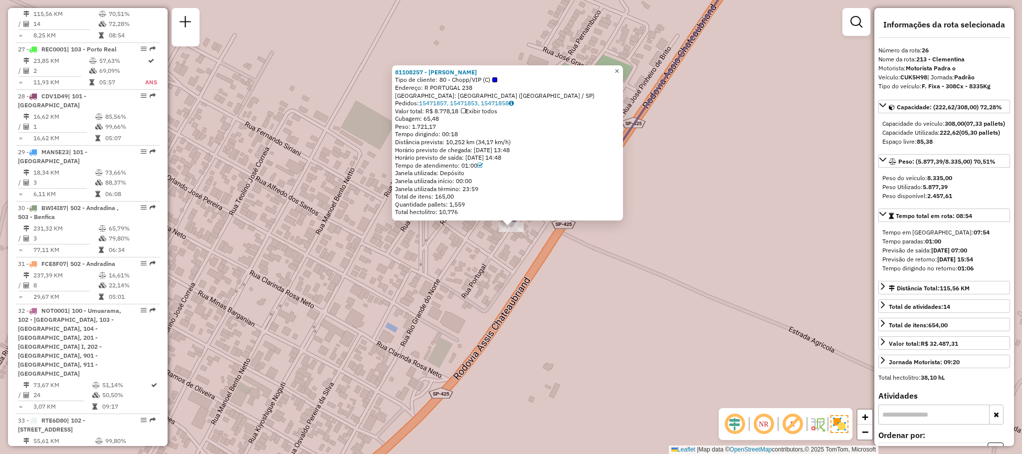
click at [619, 67] on span "×" at bounding box center [616, 71] width 4 height 8
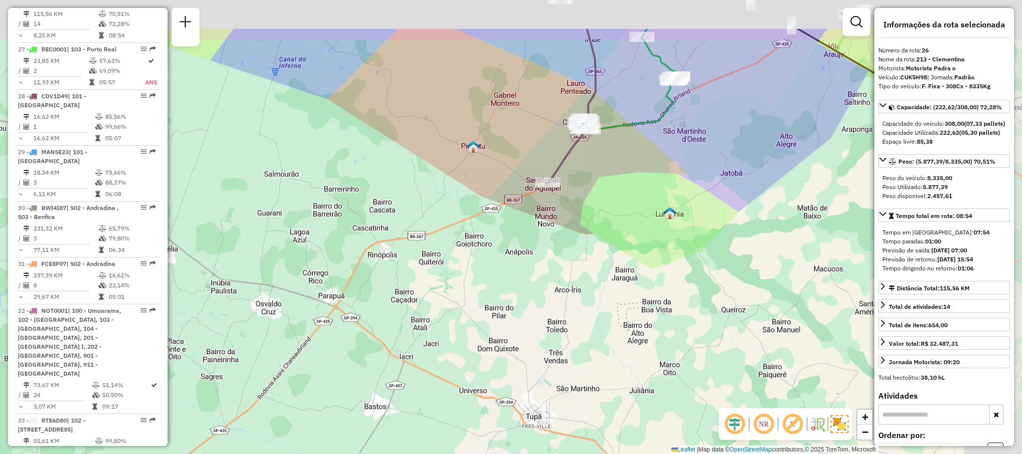
drag, startPoint x: 584, startPoint y: 87, endPoint x: 455, endPoint y: 242, distance: 201.8
click at [452, 244] on div "Janela de atendimento Grade de atendimento Capacidade Transportadoras Veículos …" at bounding box center [511, 227] width 1022 height 454
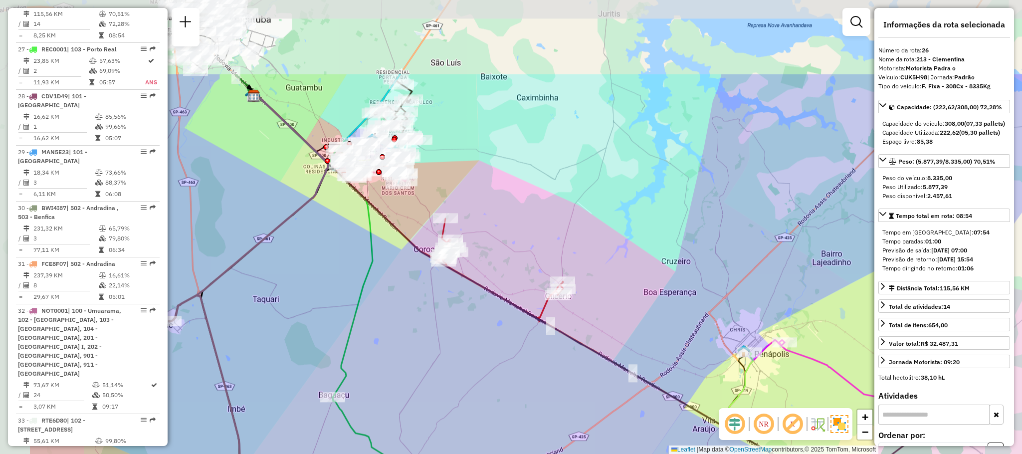
drag, startPoint x: 504, startPoint y: 193, endPoint x: 608, endPoint y: 292, distance: 142.8
click at [608, 292] on div "Janela de atendimento Grade de atendimento Capacidade Transportadoras Veículos …" at bounding box center [511, 227] width 1022 height 454
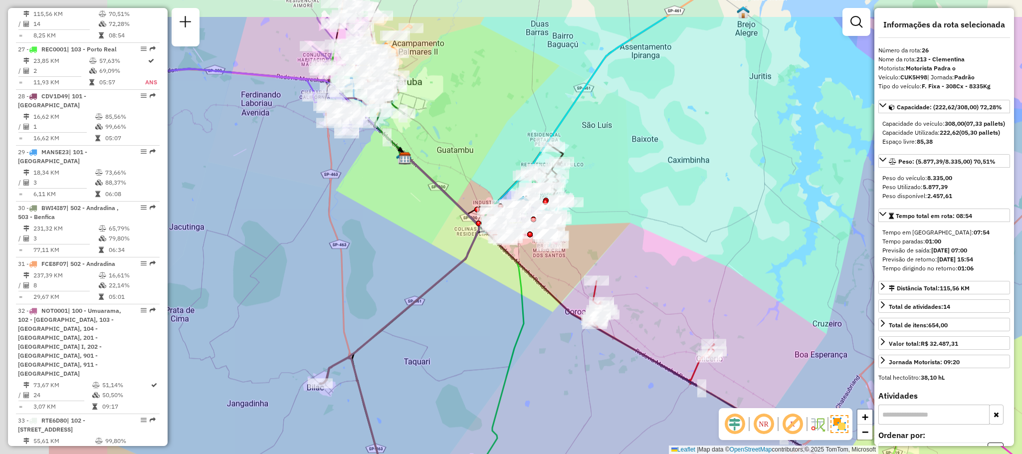
drag, startPoint x: 512, startPoint y: 208, endPoint x: 648, endPoint y: 254, distance: 143.2
click at [683, 275] on div "Janela de atendimento Grade de atendimento Capacidade Transportadoras Veículos …" at bounding box center [511, 227] width 1022 height 454
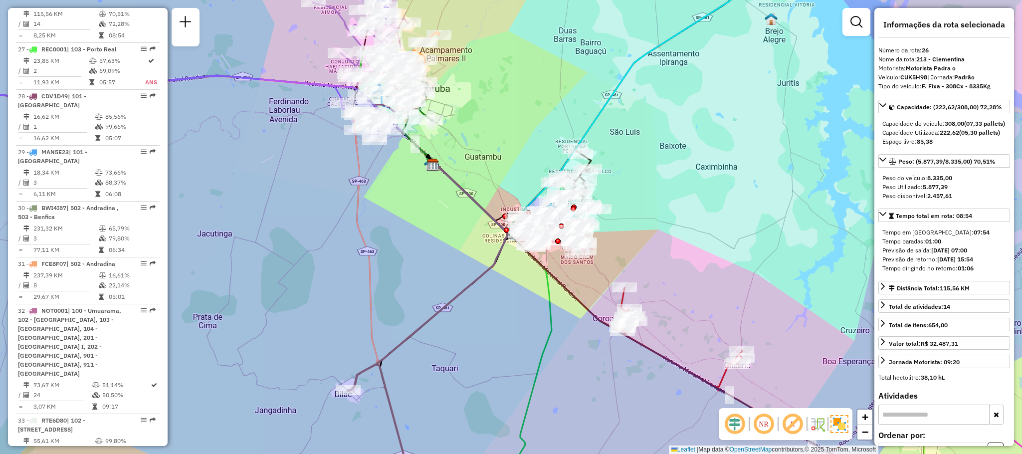
drag, startPoint x: 452, startPoint y: 190, endPoint x: 646, endPoint y: 272, distance: 210.5
click at [646, 272] on div "Janela de atendimento Grade de atendimento Capacidade Transportadoras Veículos …" at bounding box center [511, 227] width 1022 height 454
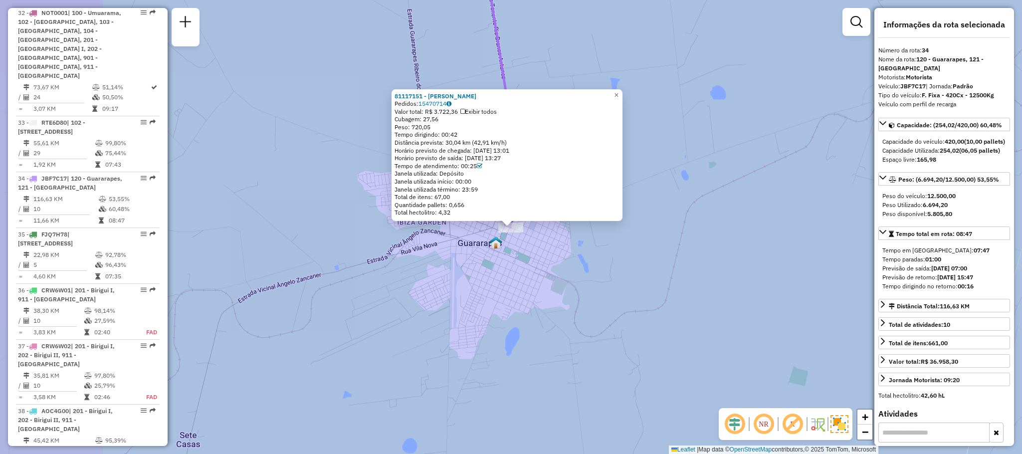
scroll to position [2187, 0]
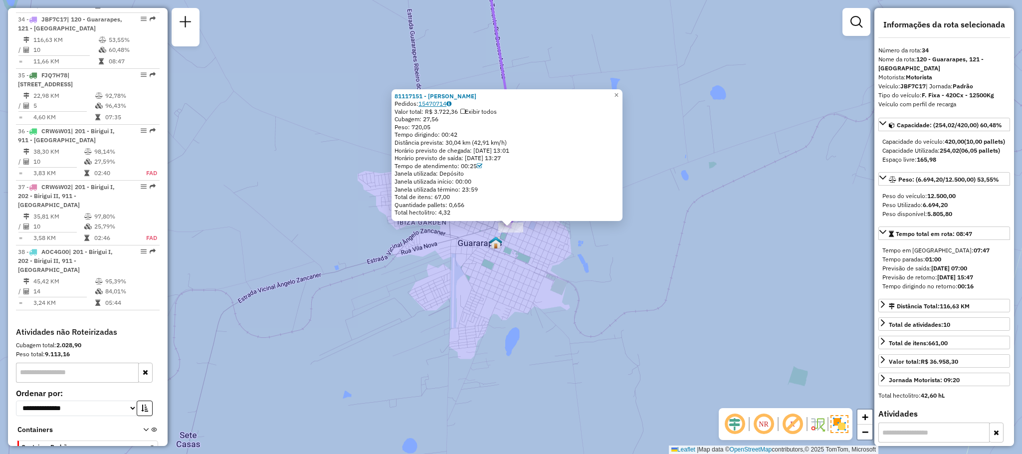
click at [440, 100] on link "15470714" at bounding box center [434, 103] width 33 height 7
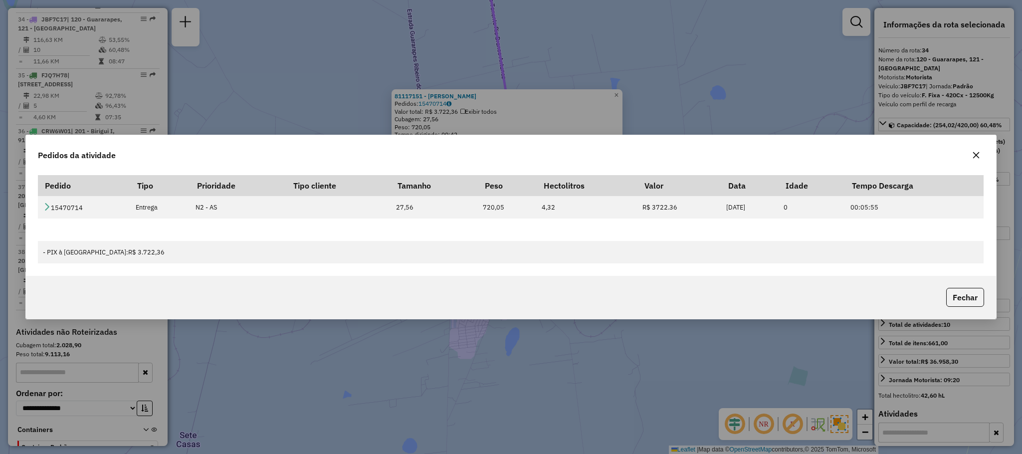
click at [308, 114] on div "Pedidos da atividade Pedido Tipo Prioridade Tipo cliente Tamanho Peso Hectolitr…" at bounding box center [511, 227] width 1022 height 454
click at [765, 159] on icon "button" at bounding box center [976, 155] width 8 height 8
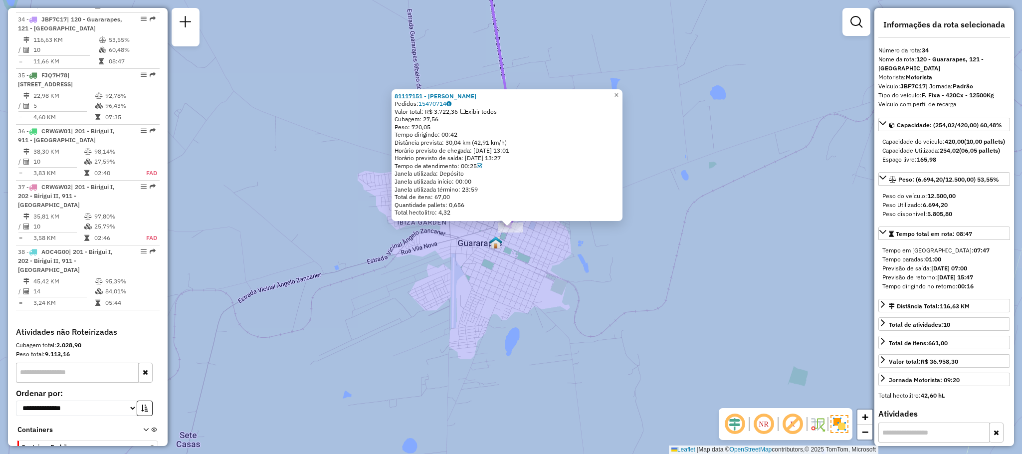
click at [288, 233] on div "81117151 - CLEBER SANTOS Pedidos: 15470714 Valor total: R$ 3.722,36 Exibir todo…" at bounding box center [511, 227] width 1022 height 454
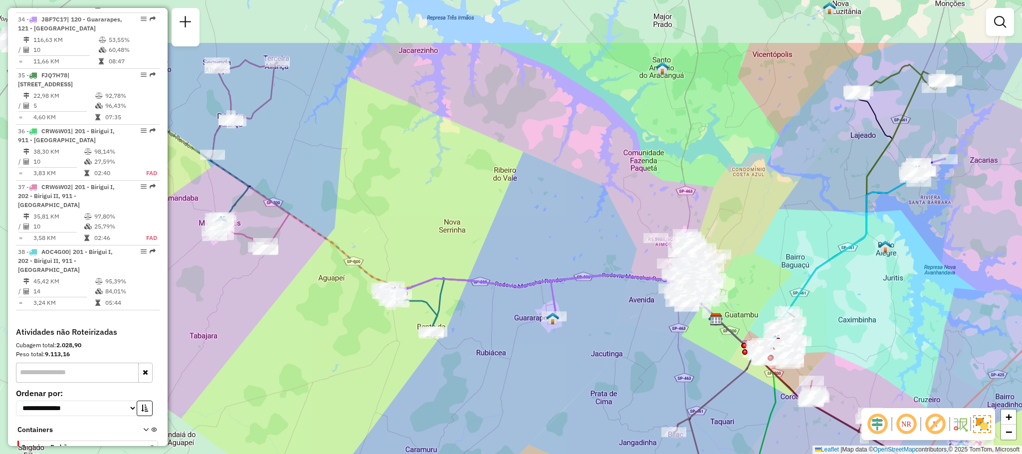
drag, startPoint x: 343, startPoint y: 260, endPoint x: 502, endPoint y: 348, distance: 181.4
click at [502, 348] on div "Janela de atendimento Grade de atendimento Capacidade Transportadoras Veículos …" at bounding box center [511, 227] width 1022 height 454
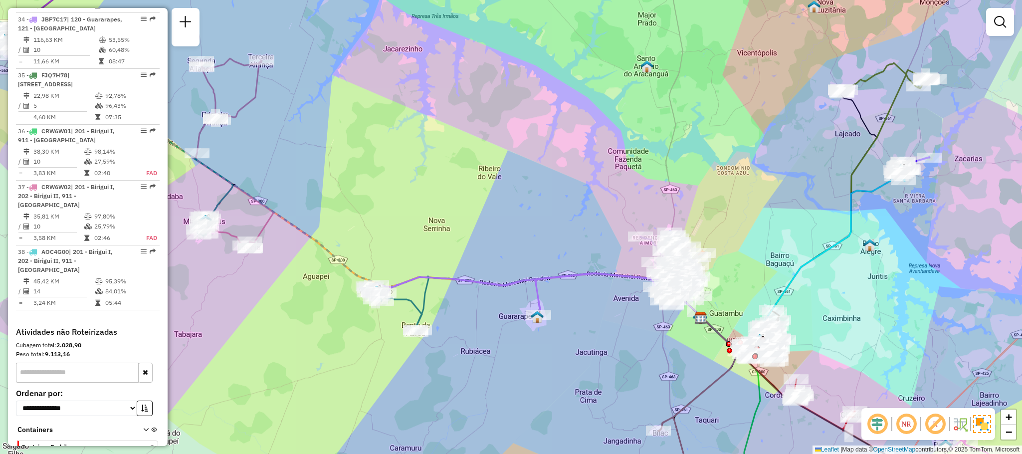
drag, startPoint x: 498, startPoint y: 238, endPoint x: 213, endPoint y: 149, distance: 298.8
click at [213, 149] on div "Janela de atendimento Grade de atendimento Capacidade Transportadoras Veículos …" at bounding box center [511, 227] width 1022 height 454
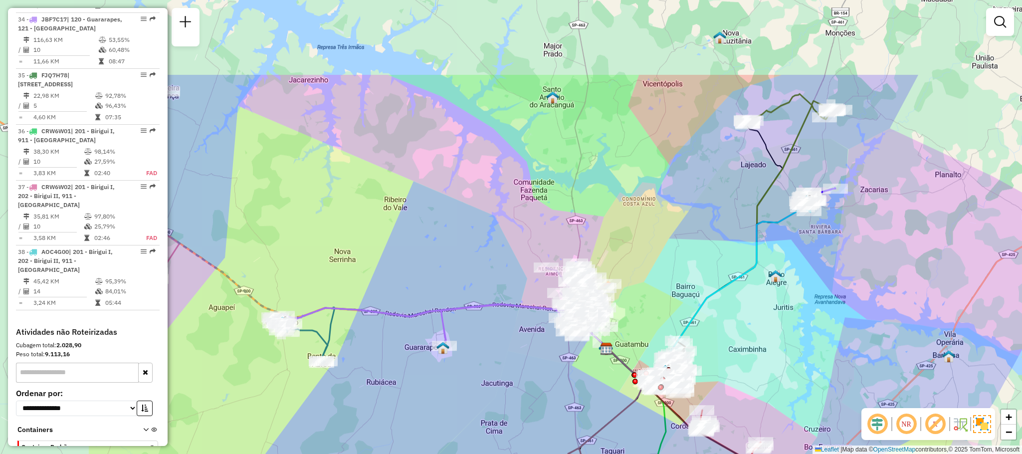
drag, startPoint x: 461, startPoint y: 159, endPoint x: 751, endPoint y: 329, distance: 336.6
click at [751, 329] on div "Janela de atendimento Grade de atendimento Capacidade Transportadoras Veículos …" at bounding box center [511, 227] width 1022 height 454
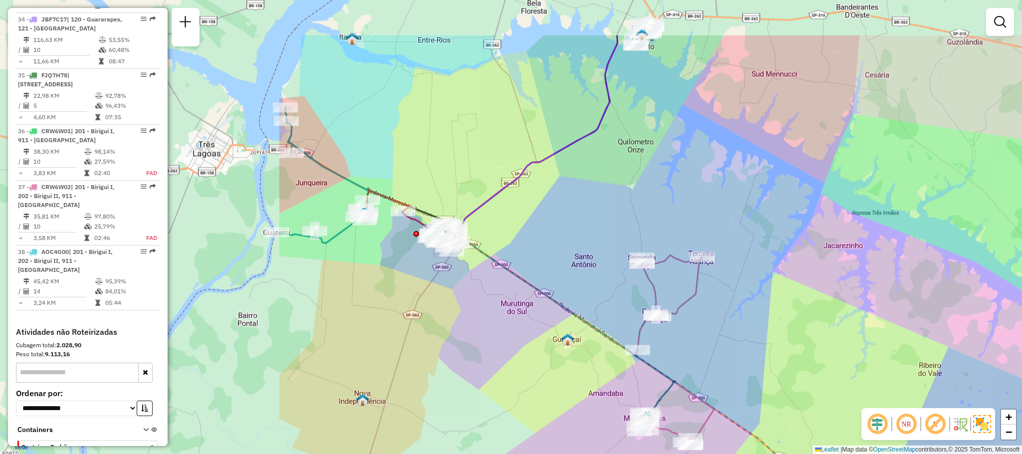
drag, startPoint x: 363, startPoint y: 105, endPoint x: 745, endPoint y: 185, distance: 389.9
click at [745, 185] on div "Janela de atendimento Grade de atendimento Capacidade Transportadoras Veículos …" at bounding box center [511, 227] width 1022 height 454
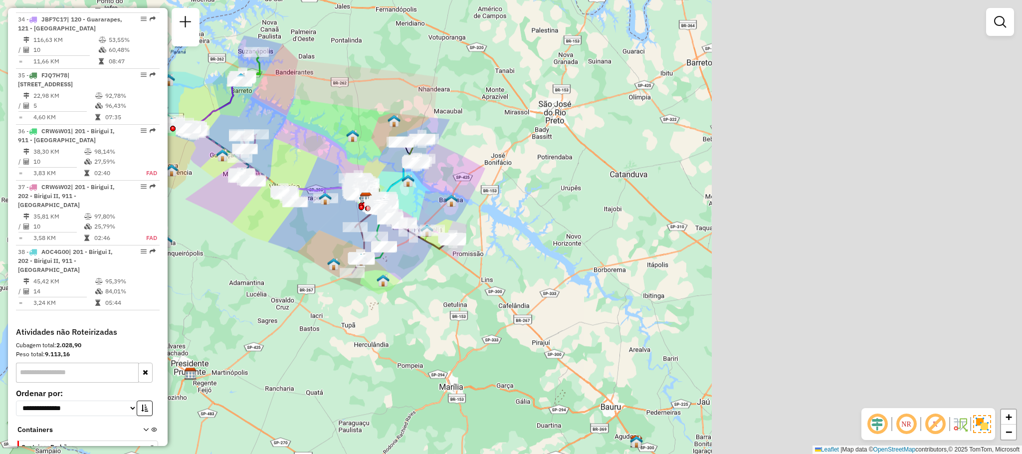
drag, startPoint x: 718, startPoint y: 264, endPoint x: 281, endPoint y: 135, distance: 455.9
click at [281, 135] on div "Janela de atendimento Grade de atendimento Capacidade Transportadoras Veículos …" at bounding box center [511, 227] width 1022 height 454
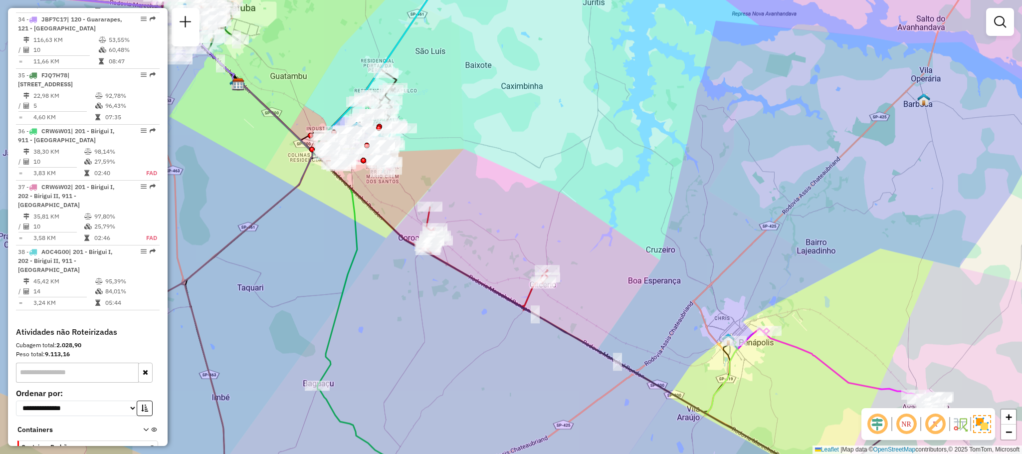
drag, startPoint x: 549, startPoint y: 241, endPoint x: 532, endPoint y: 235, distance: 17.7
click at [532, 235] on div "Rota 8 - Placa DTC3H87 81105816 - MARIA DOS SANTOS SIL Rota 8 - Placa DTC3H87 8…" at bounding box center [511, 227] width 1022 height 454
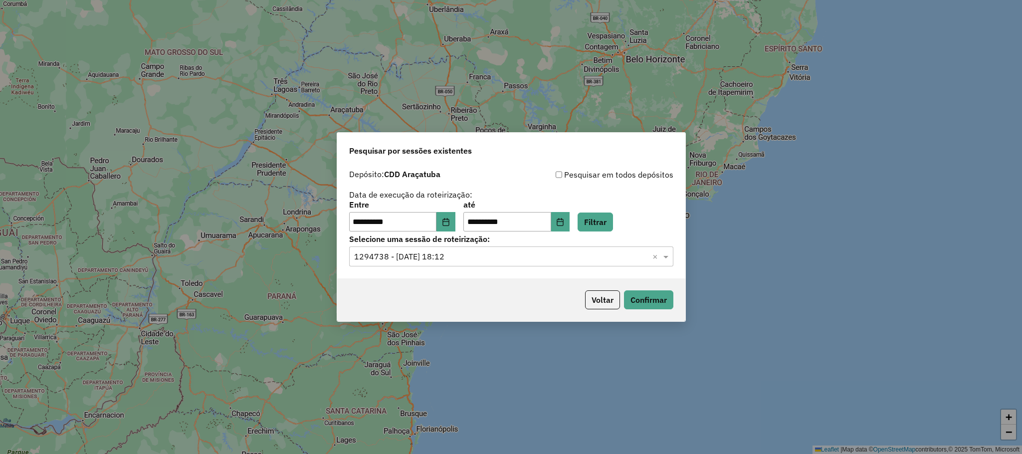
click at [857, 161] on div "**********" at bounding box center [511, 227] width 1022 height 454
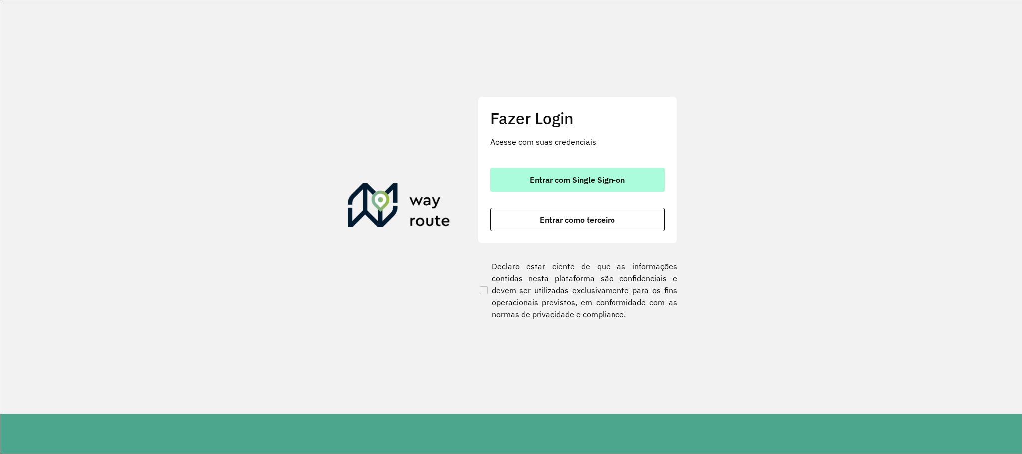
click at [558, 187] on button "Entrar com Single Sign-on" at bounding box center [577, 180] width 174 height 24
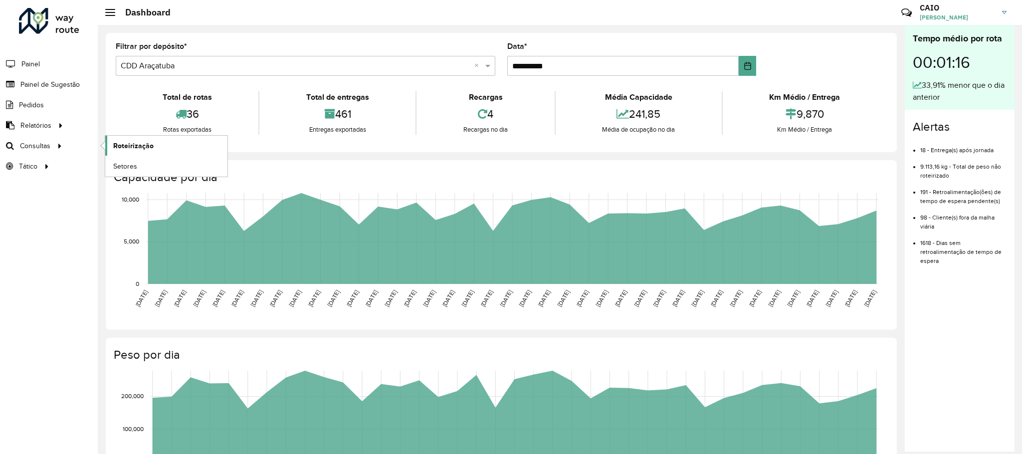
click at [150, 146] on span "Roteirização" at bounding box center [133, 146] width 40 height 10
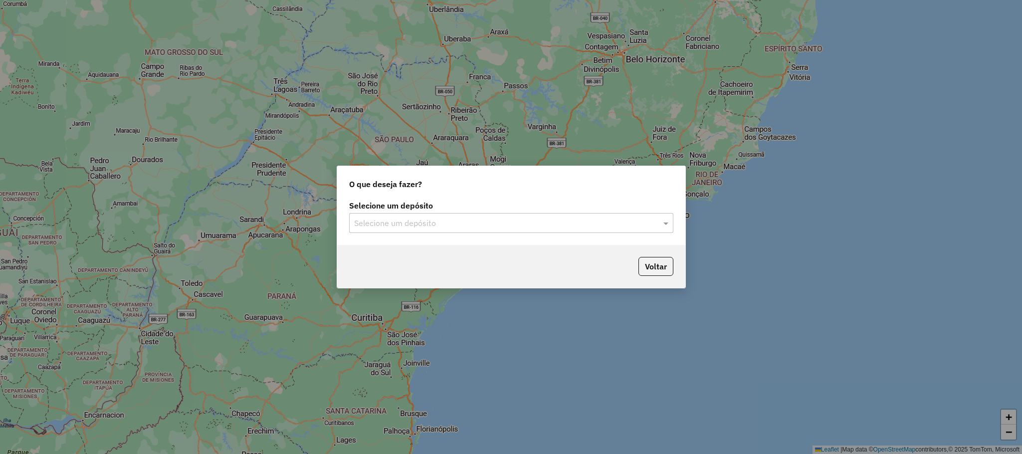
click at [404, 221] on input "text" at bounding box center [501, 223] width 294 height 12
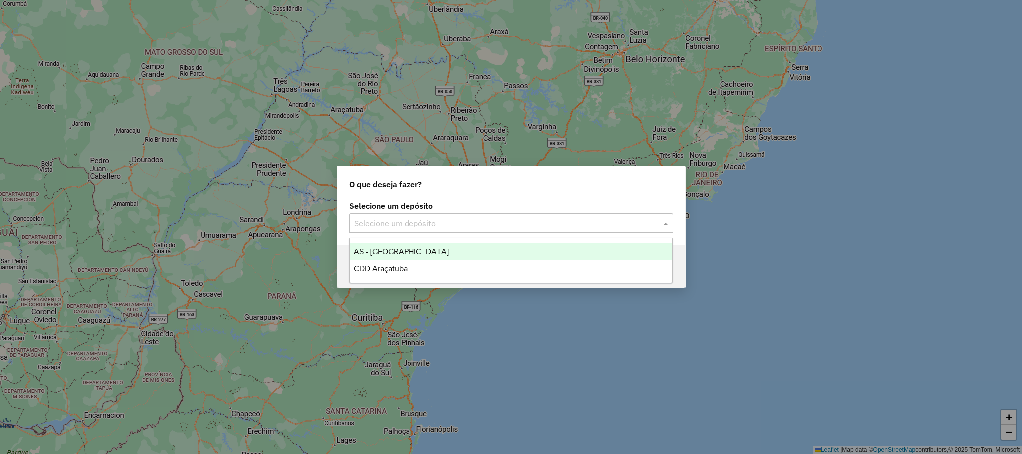
click at [381, 261] on div "CDD Araçatuba" at bounding box center [510, 268] width 323 height 17
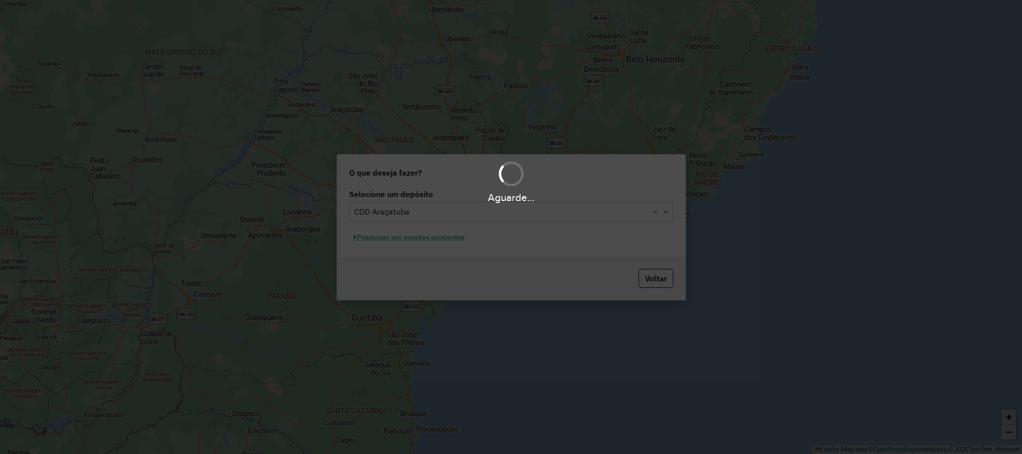
click at [394, 236] on div "Aguarde..." at bounding box center [511, 227] width 1022 height 454
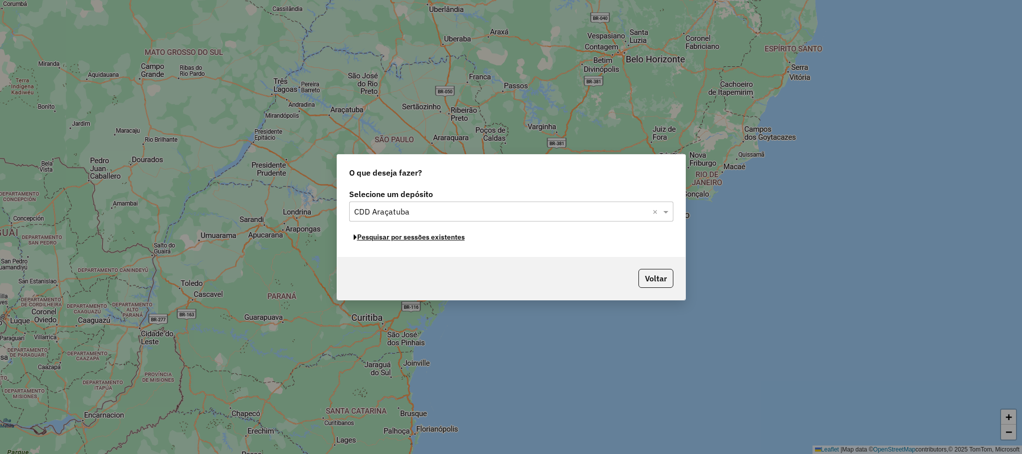
click at [394, 236] on button "Pesquisar por sessões existentes" at bounding box center [409, 236] width 120 height 15
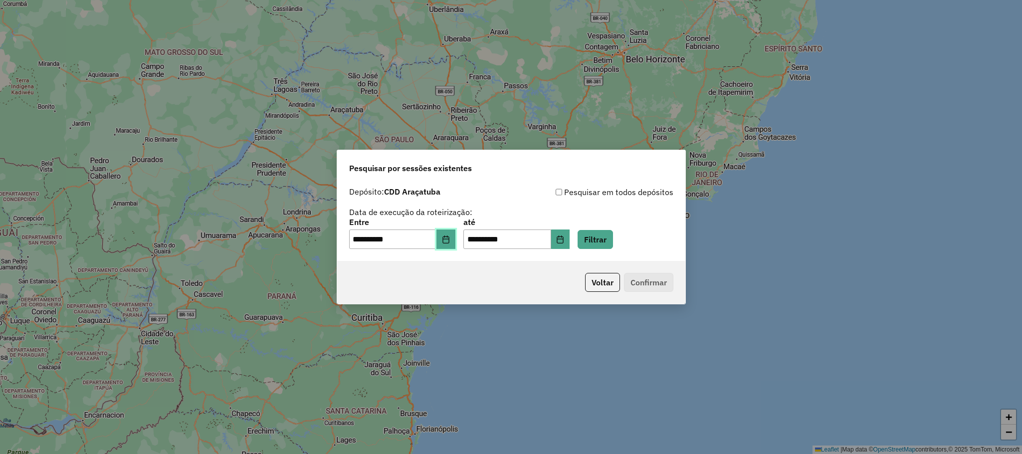
click at [446, 235] on button "Choose Date" at bounding box center [445, 239] width 19 height 20
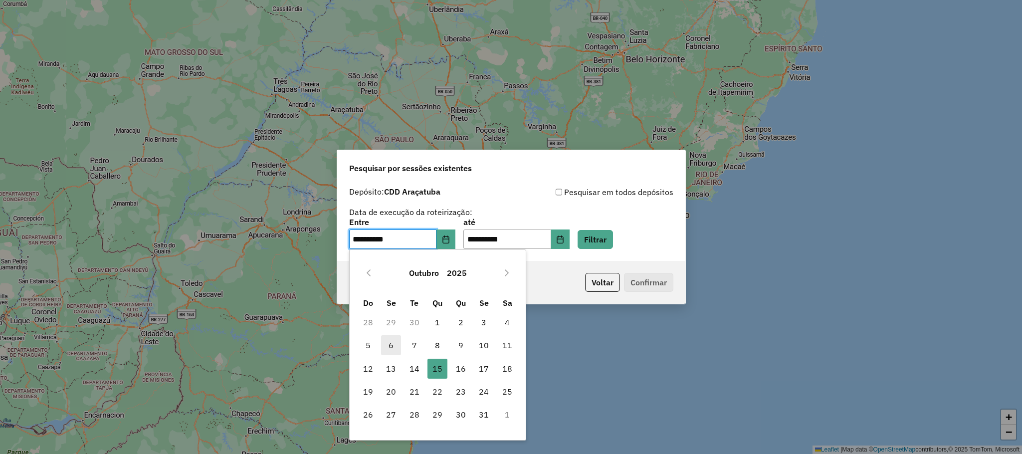
click at [391, 346] on span "6" at bounding box center [391, 345] width 20 height 20
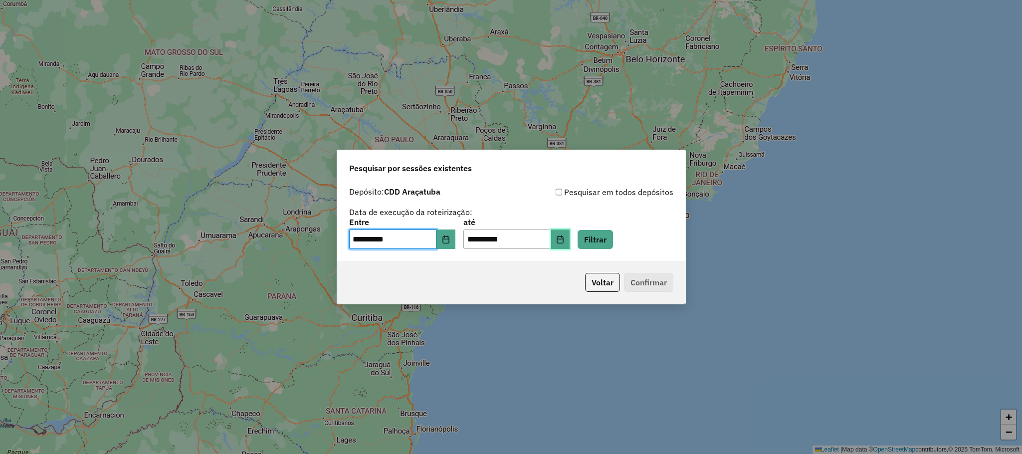
click at [570, 245] on button "Choose Date" at bounding box center [560, 239] width 19 height 20
click at [441, 219] on label "Entre" at bounding box center [402, 222] width 106 height 12
click at [450, 239] on icon "Choose Date" at bounding box center [446, 239] width 8 height 8
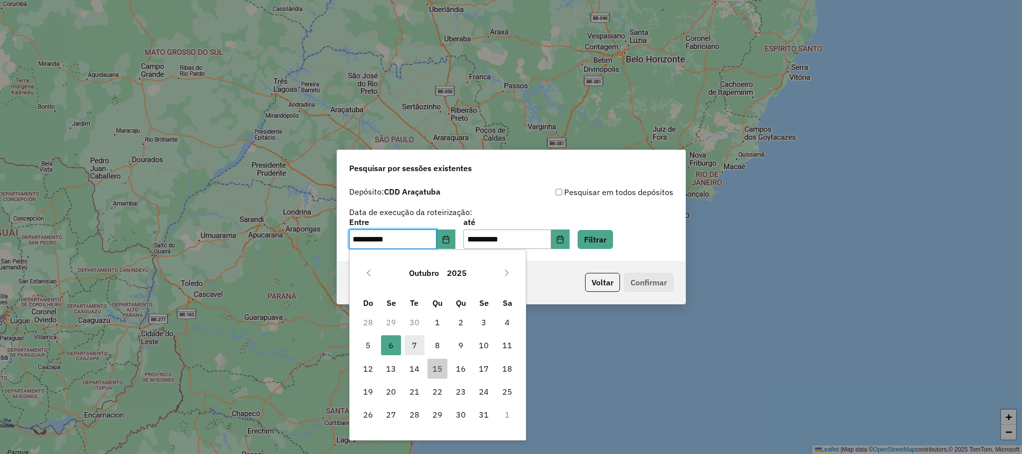
click at [413, 343] on span "7" at bounding box center [414, 345] width 20 height 20
type input "**********"
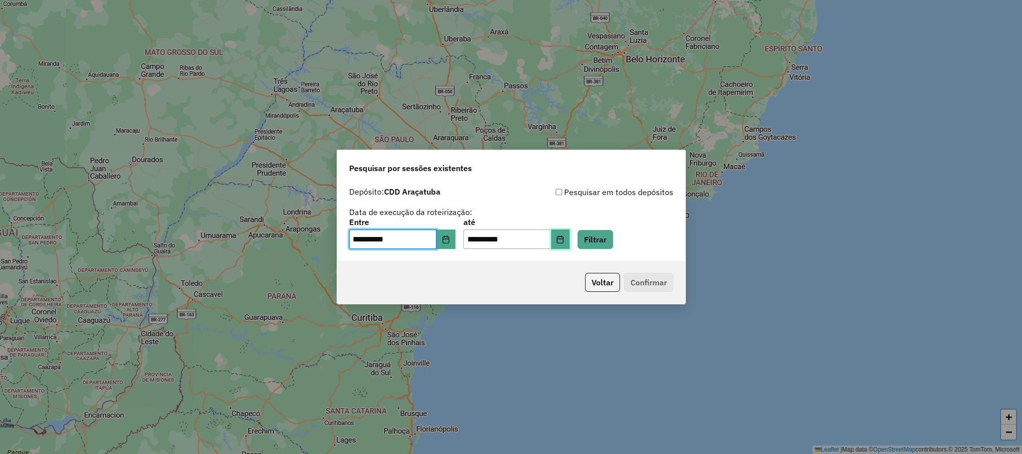
click at [570, 243] on button "Choose Date" at bounding box center [560, 239] width 19 height 20
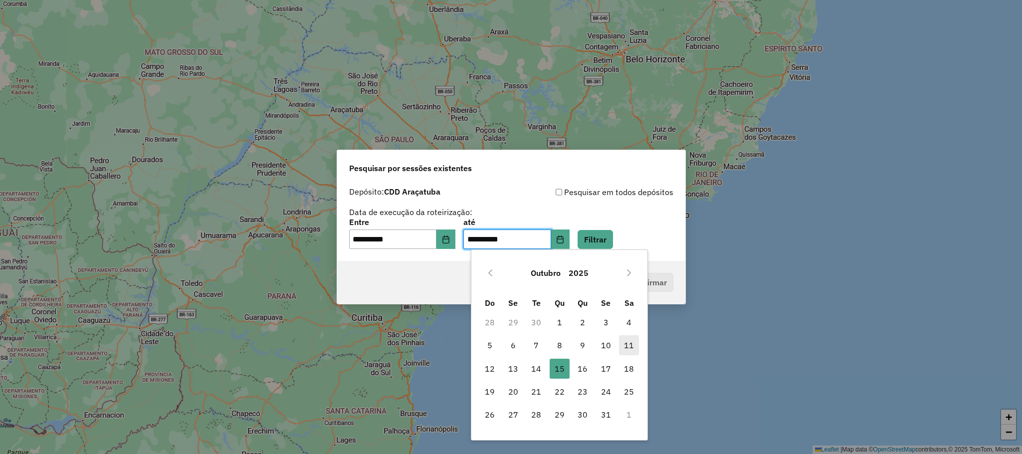
click at [624, 347] on span "11" at bounding box center [629, 345] width 20 height 20
type input "**********"
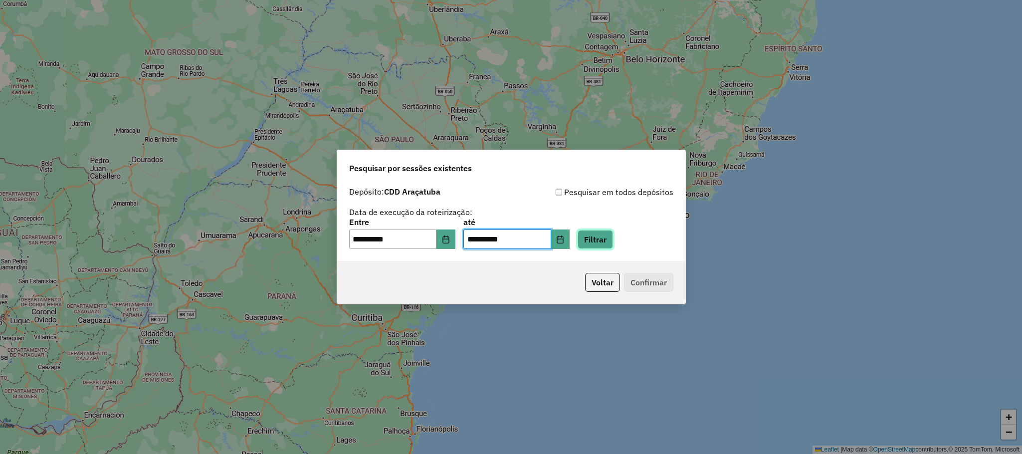
click at [613, 239] on button "Filtrar" at bounding box center [594, 239] width 35 height 19
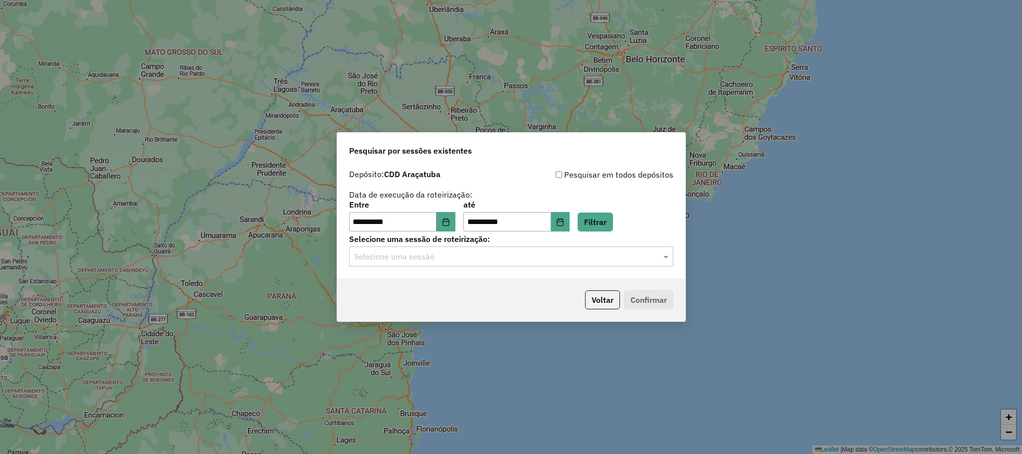
click at [483, 253] on input "text" at bounding box center [501, 257] width 294 height 12
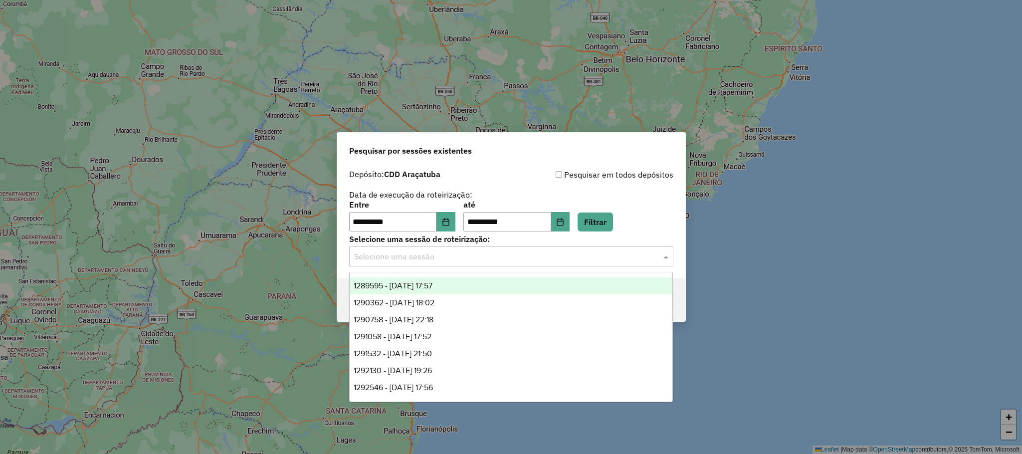
click at [457, 290] on div "1289595 - 07/10/2025 17:57" at bounding box center [510, 285] width 323 height 17
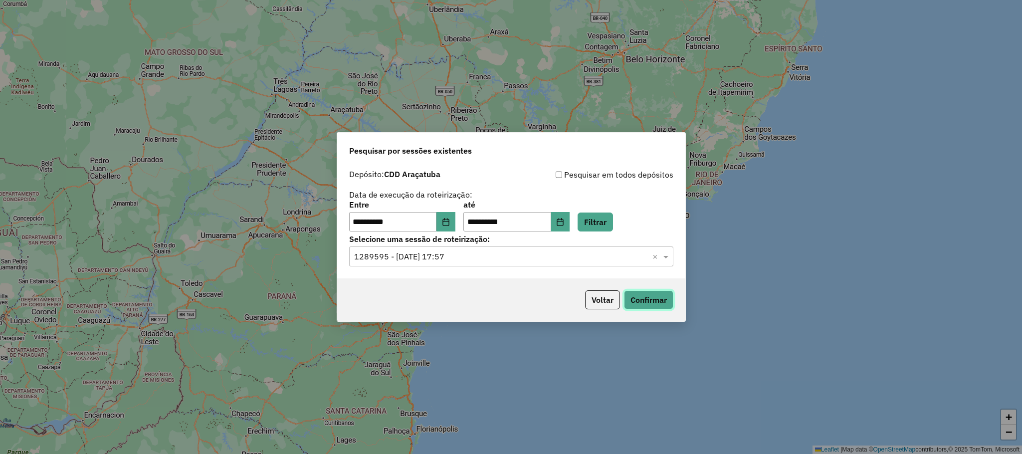
click at [633, 293] on button "Confirmar" at bounding box center [648, 299] width 49 height 19
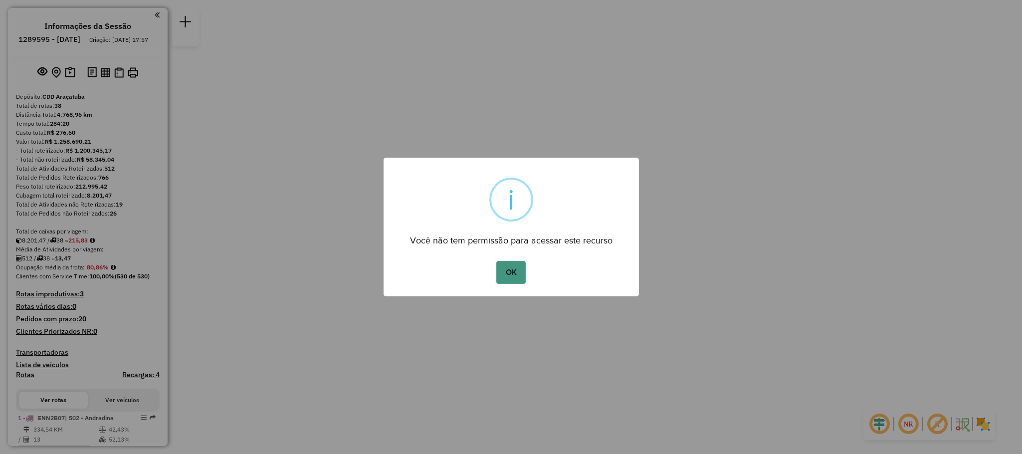
click at [511, 273] on button "OK" at bounding box center [510, 272] width 29 height 23
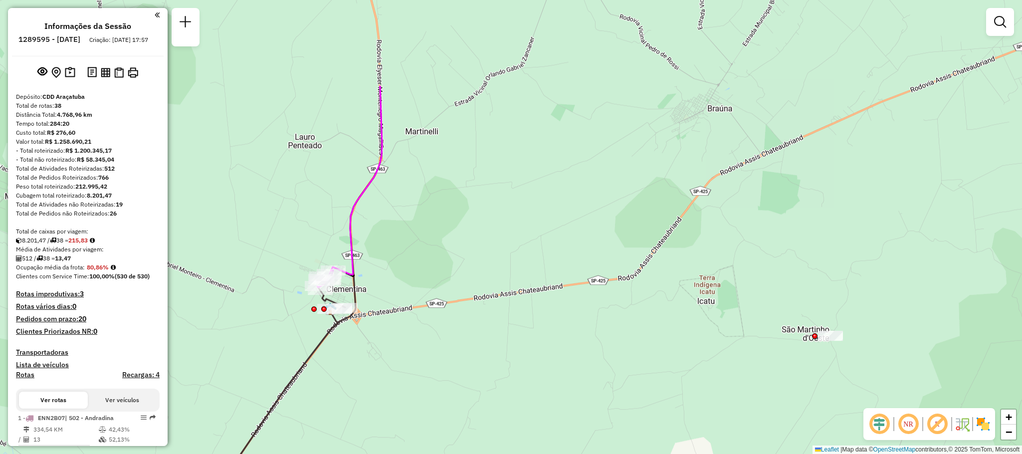
drag, startPoint x: 462, startPoint y: 280, endPoint x: 646, endPoint y: 398, distance: 218.9
click at [664, 410] on div "Janela de atendimento Grade de atendimento Capacidade Transportadoras Veículos …" at bounding box center [511, 227] width 1022 height 454
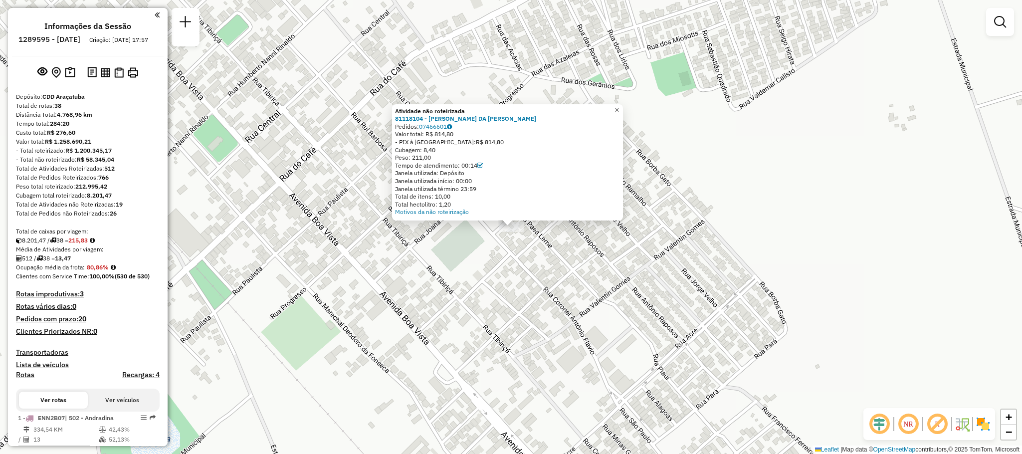
click at [619, 108] on span "×" at bounding box center [616, 110] width 4 height 8
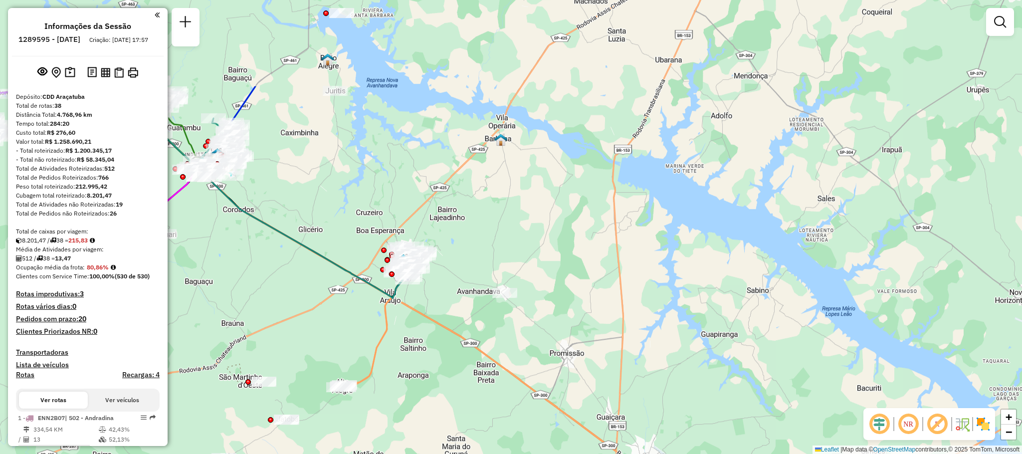
drag, startPoint x: 484, startPoint y: 170, endPoint x: 453, endPoint y: 290, distance: 124.4
click at [453, 290] on div "Janela de atendimento Grade de atendimento Capacidade Transportadoras Veículos …" at bounding box center [511, 227] width 1022 height 454
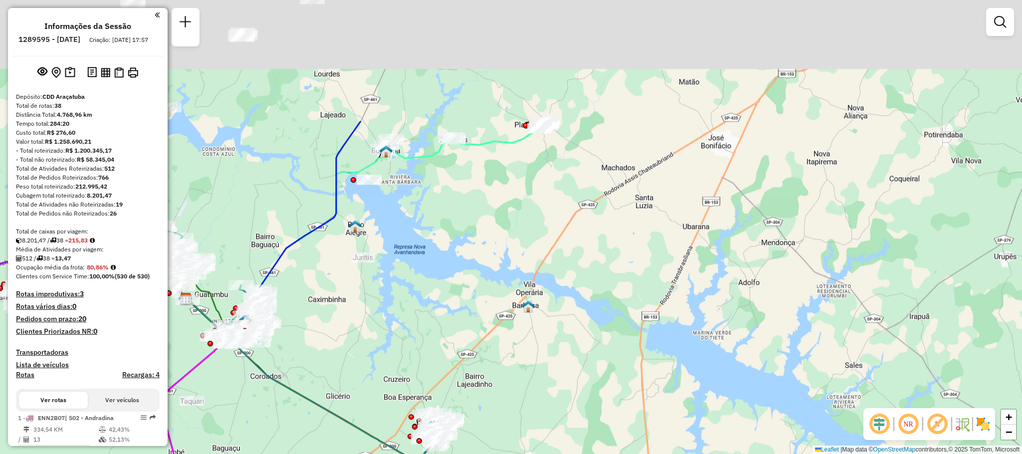
drag, startPoint x: 364, startPoint y: 169, endPoint x: 380, endPoint y: 301, distance: 132.6
click at [380, 300] on div "Janela de atendimento Grade de atendimento Capacidade Transportadoras Veículos …" at bounding box center [511, 227] width 1022 height 454
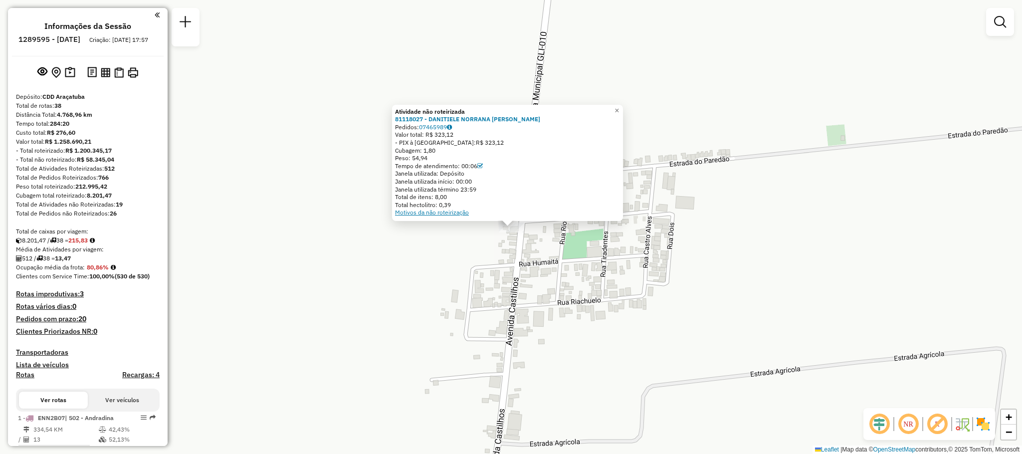
click at [446, 211] on link "Motivos da não roteirização" at bounding box center [432, 211] width 74 height 7
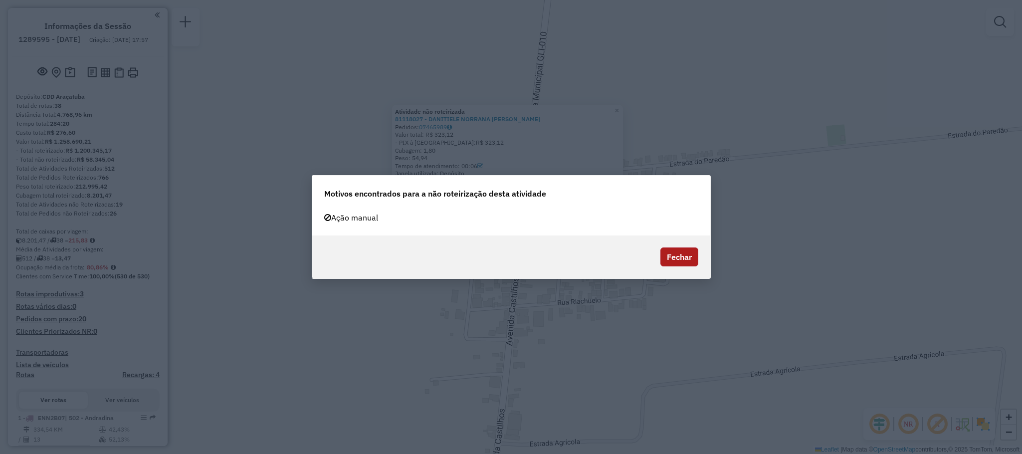
click at [672, 247] on button "Fechar" at bounding box center [679, 256] width 38 height 19
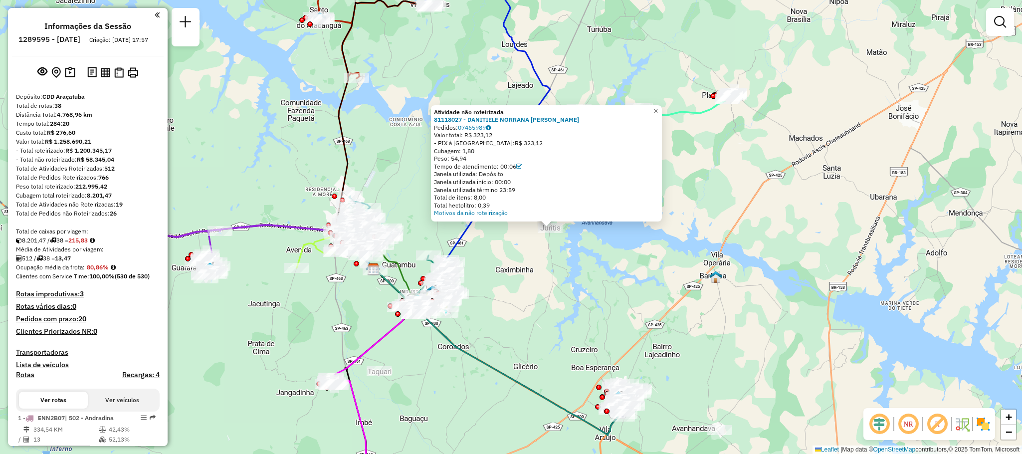
click at [658, 111] on span "×" at bounding box center [655, 111] width 4 height 8
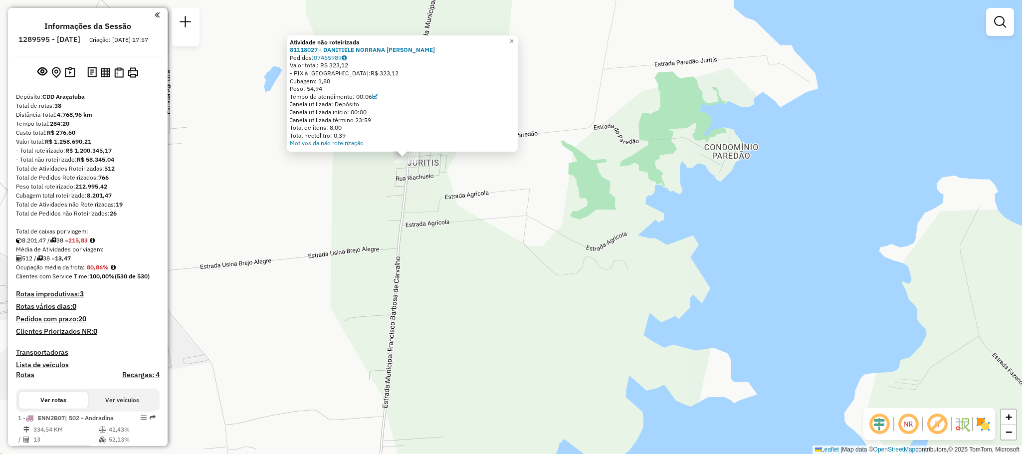
click at [515, 44] on div "Atividade não roteirizada" at bounding box center [402, 42] width 225 height 8
